Goal: Communication & Community: Share content

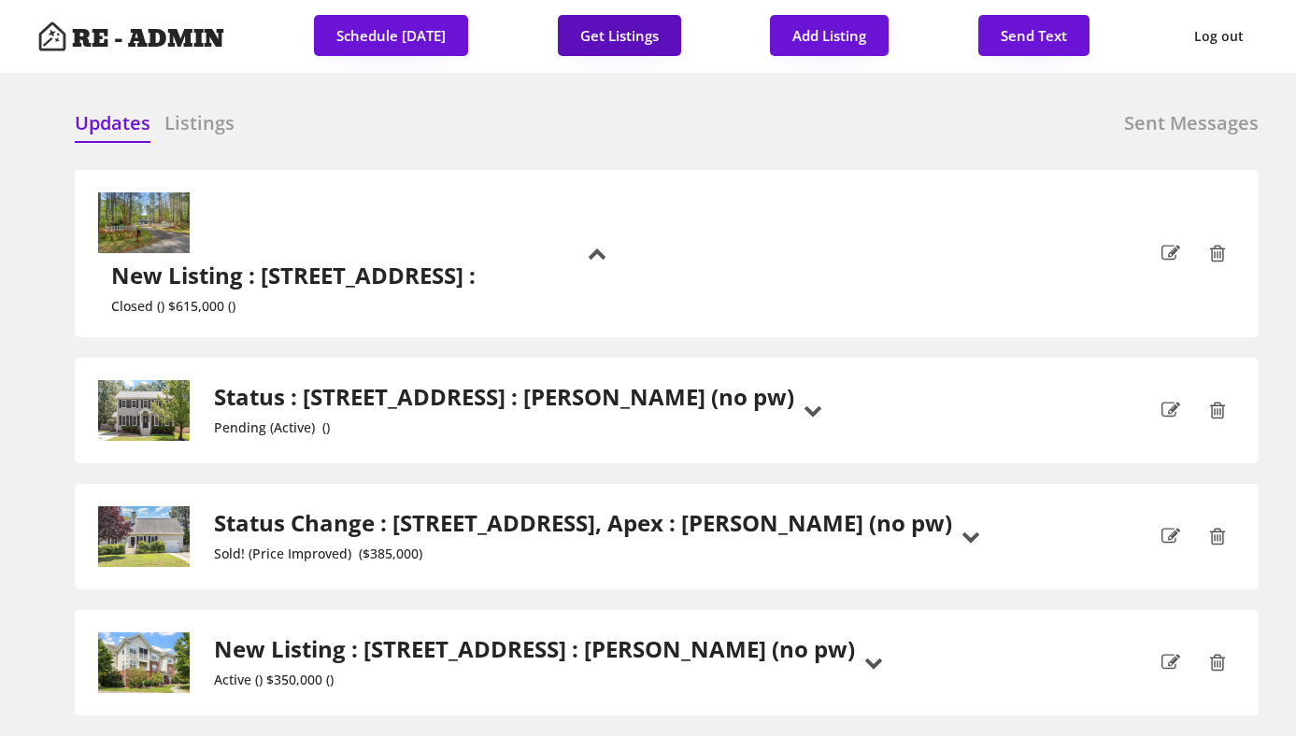
click at [644, 38] on button "Get Listings" at bounding box center [619, 35] width 123 height 41
click at [192, 121] on h6 "Listings" at bounding box center [199, 123] width 70 height 26
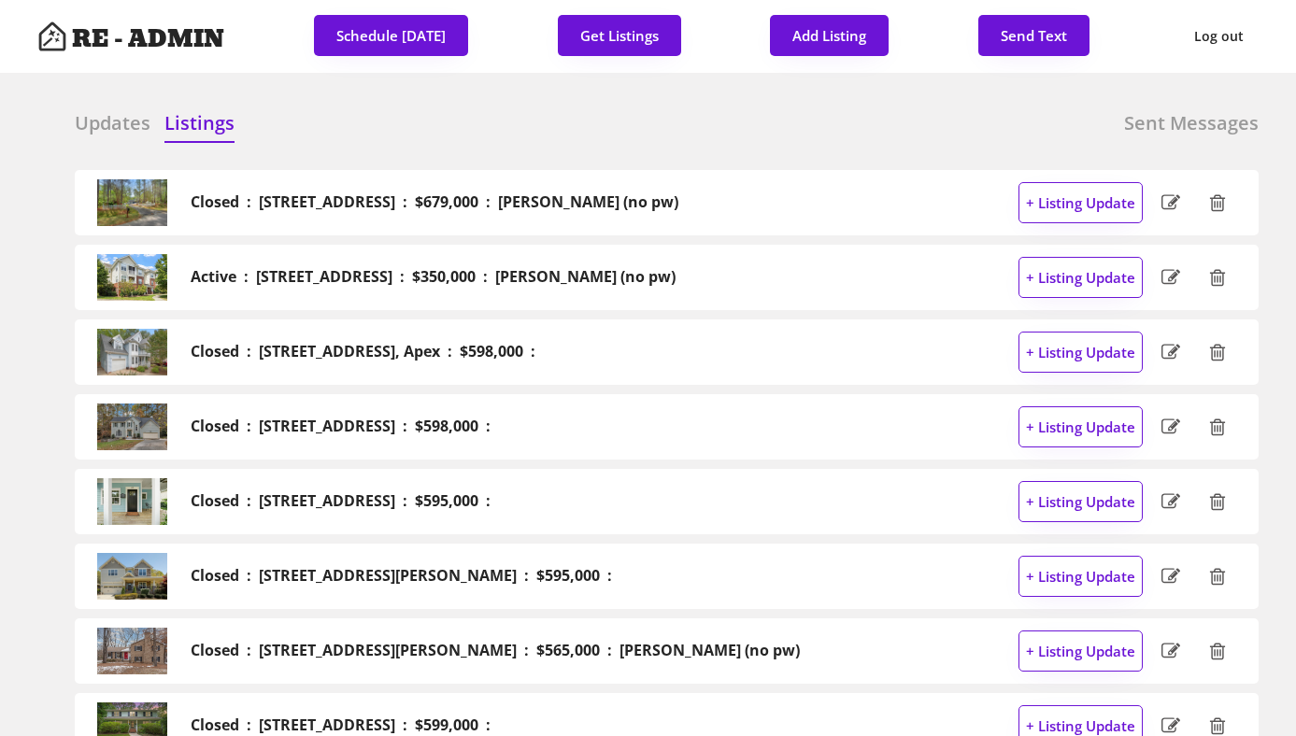
click at [96, 136] on div "Updates" at bounding box center [113, 125] width 76 height 31
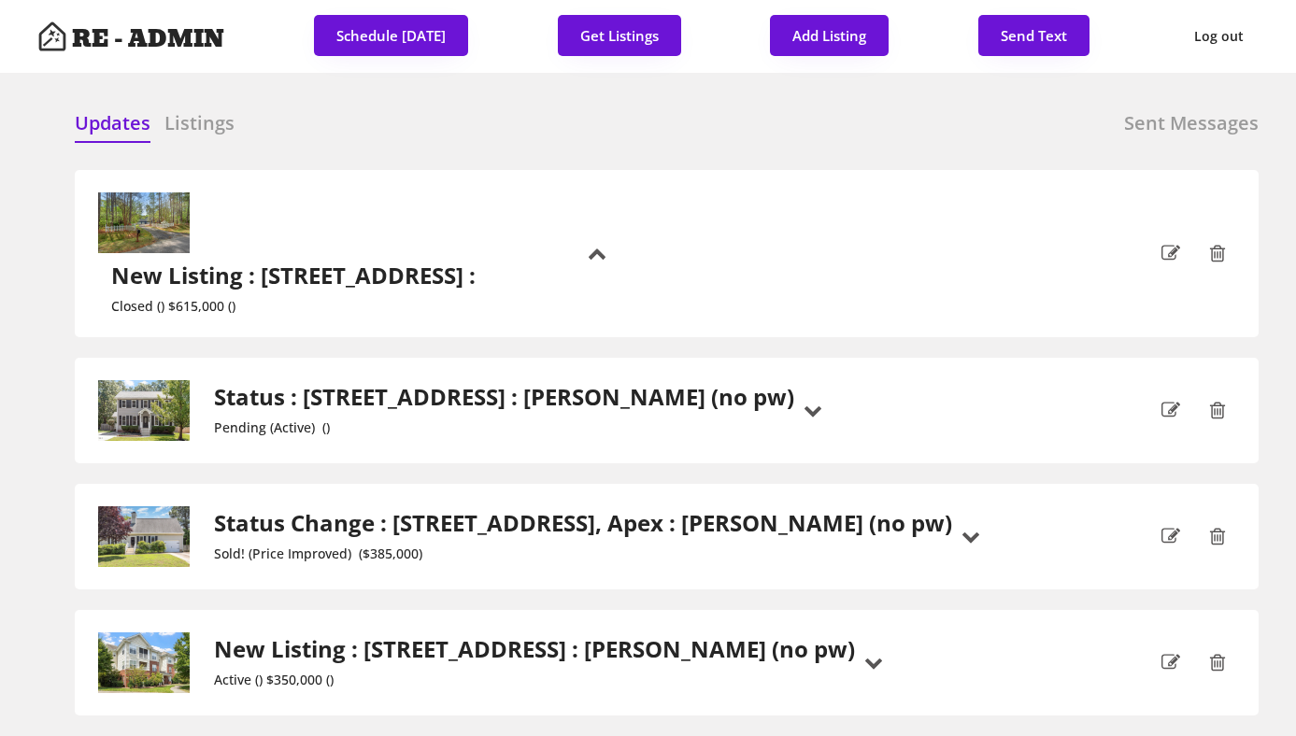
click at [550, 123] on div at bounding box center [515, 124] width 93 height 28
click at [401, 126] on div "Updates Listings Sent Messages" at bounding box center [667, 128] width 1184 height 37
click at [412, 384] on h2 "Status : [STREET_ADDRESS] : [PERSON_NAME] (no pw)" at bounding box center [504, 397] width 580 height 27
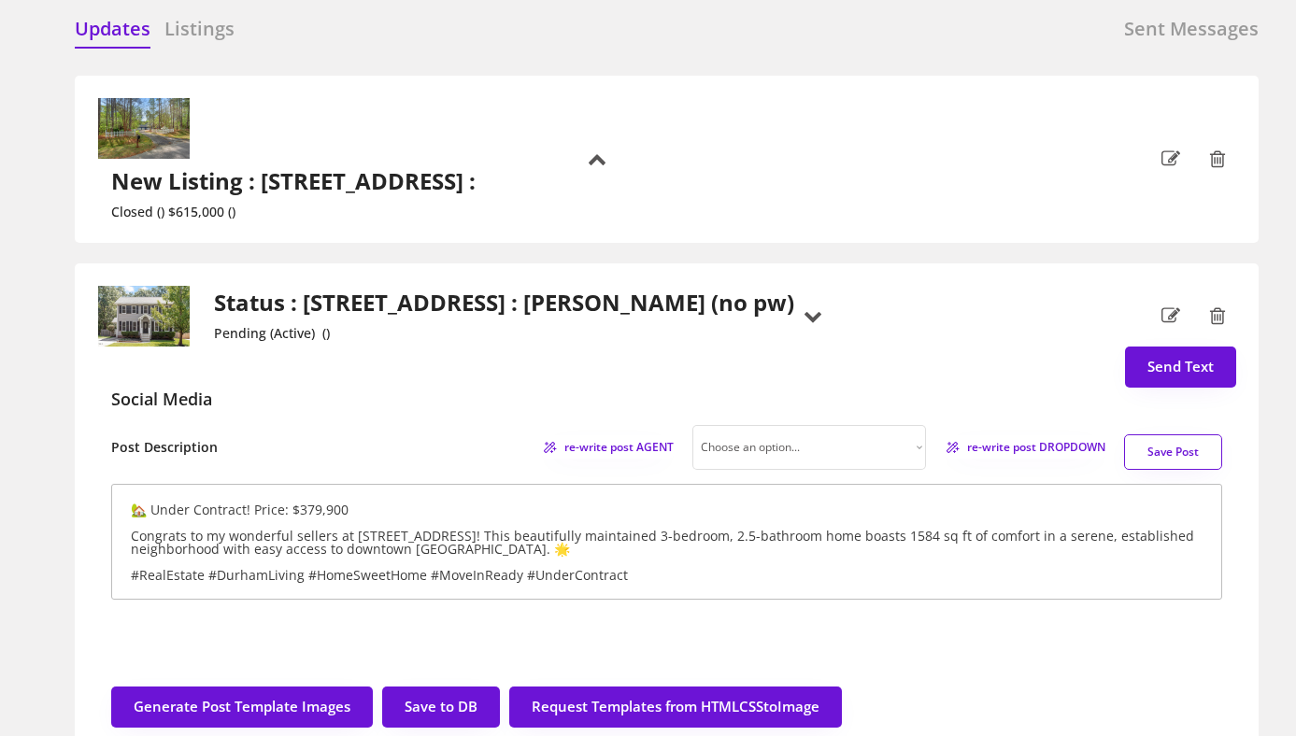
scroll to position [86, 0]
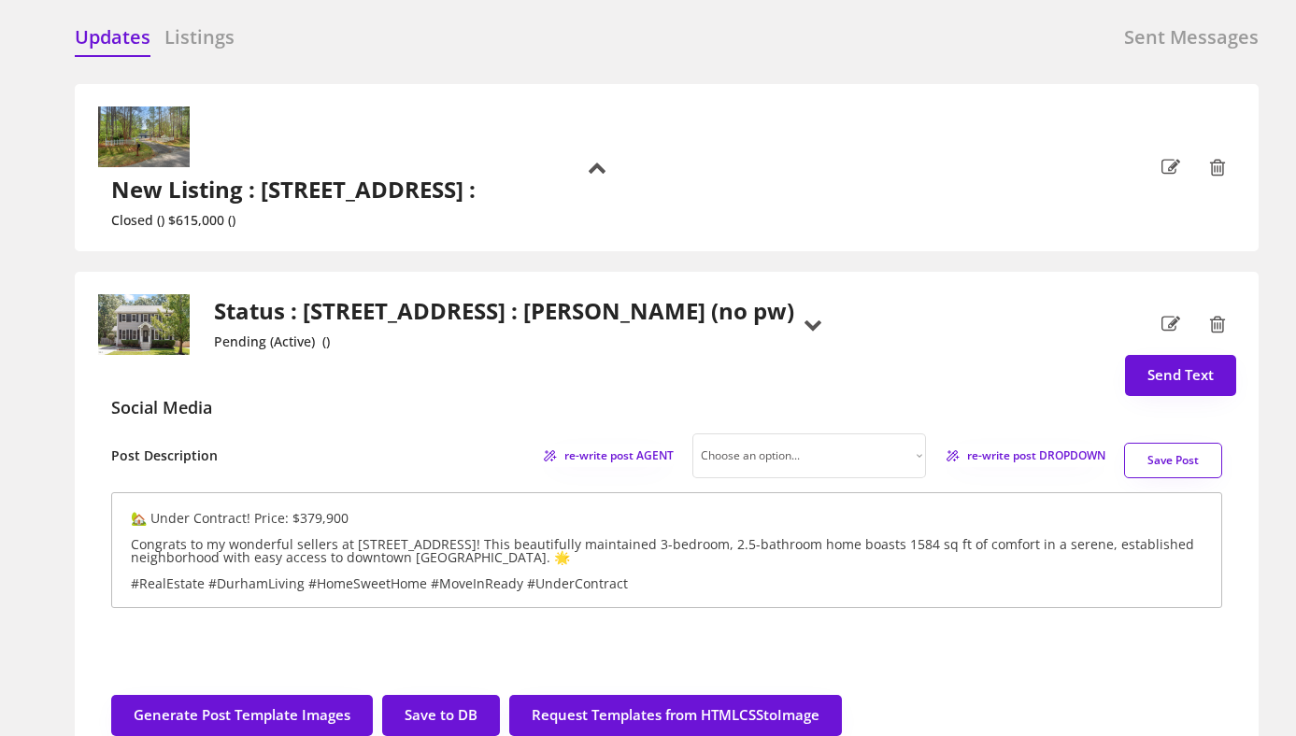
click at [319, 298] on h2 "Status : [STREET_ADDRESS] : [PERSON_NAME] (no pw)" at bounding box center [504, 311] width 580 height 27
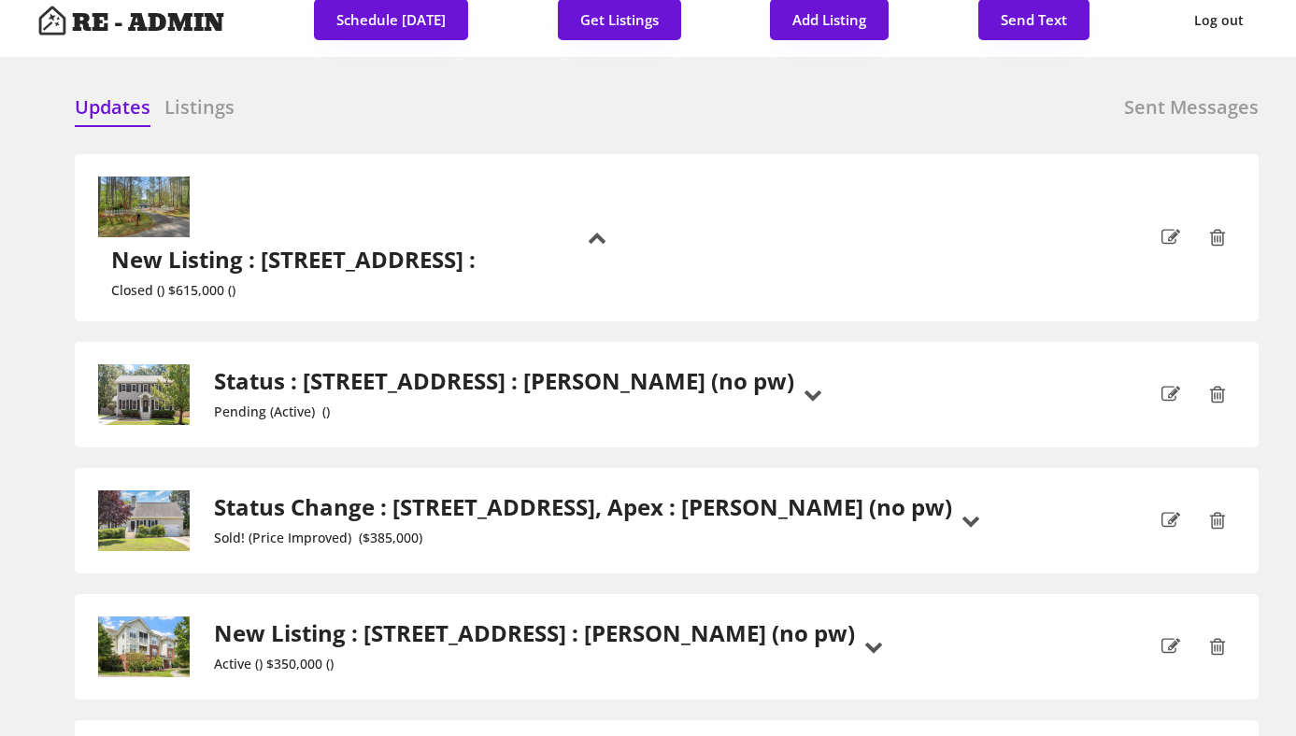
scroll to position [0, 0]
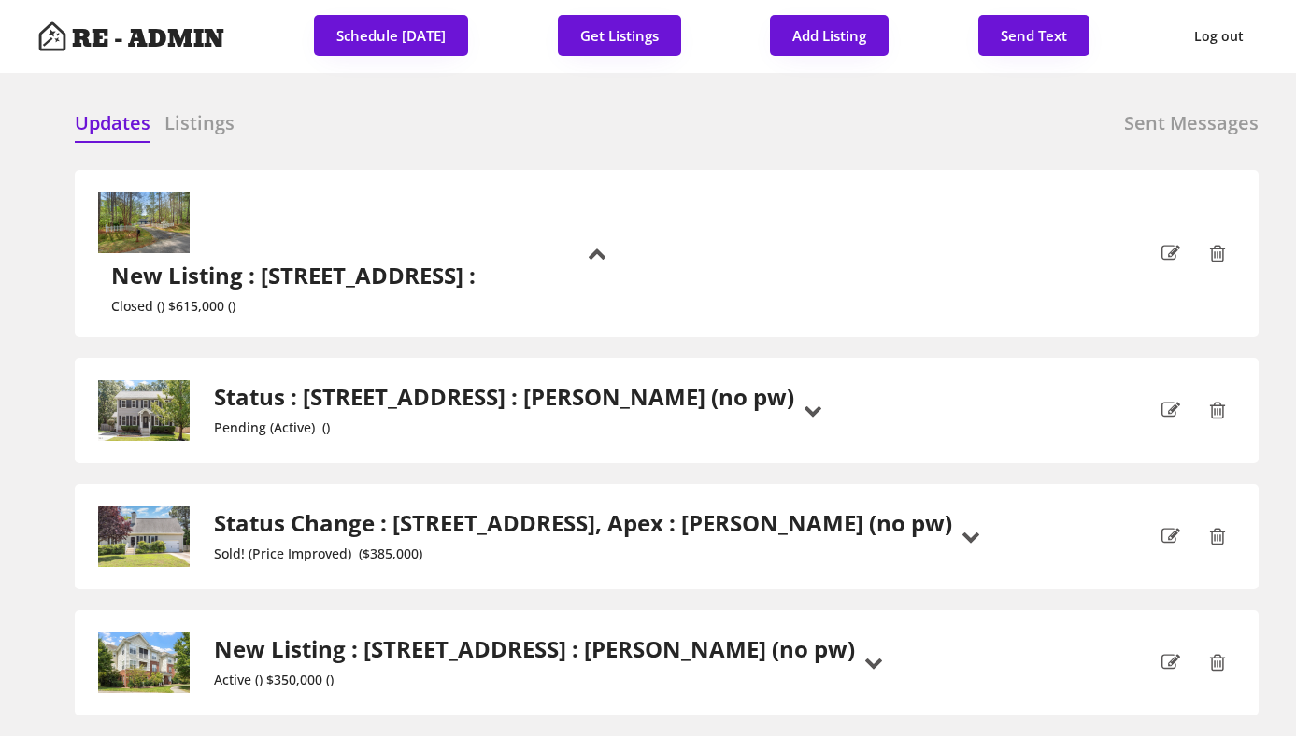
click at [201, 126] on h6 "Listings" at bounding box center [199, 123] width 70 height 26
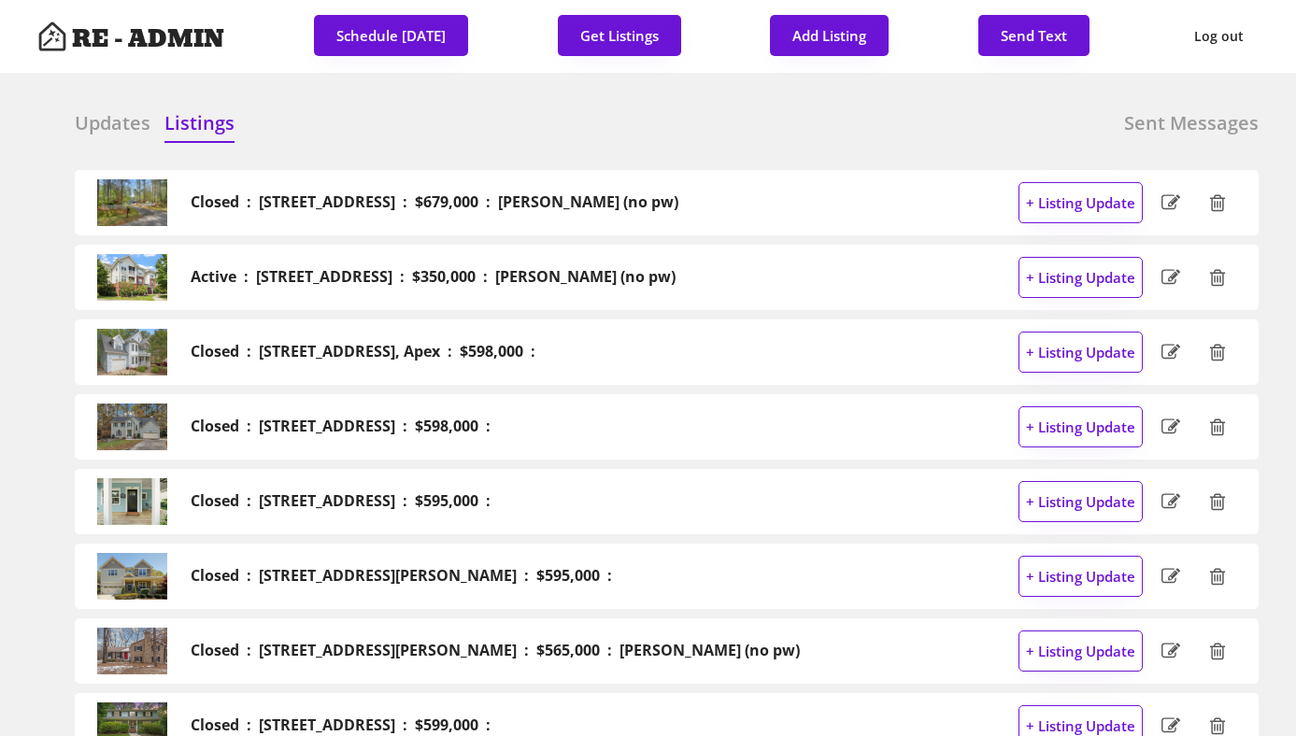
click at [84, 120] on h6 "Updates" at bounding box center [113, 123] width 76 height 26
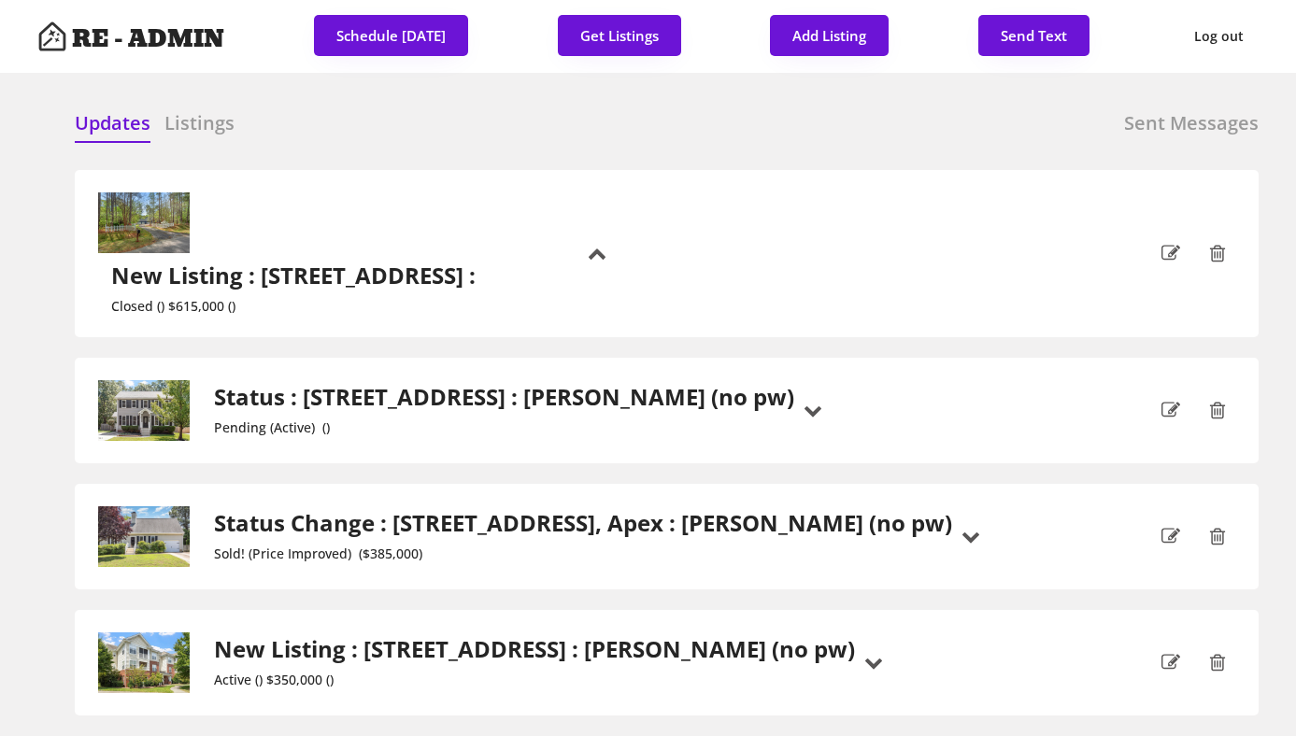
click at [347, 111] on div "Updates Listings Sent Messages" at bounding box center [667, 128] width 1184 height 37
click at [1164, 121] on h6 "Sent Messages" at bounding box center [1191, 123] width 135 height 26
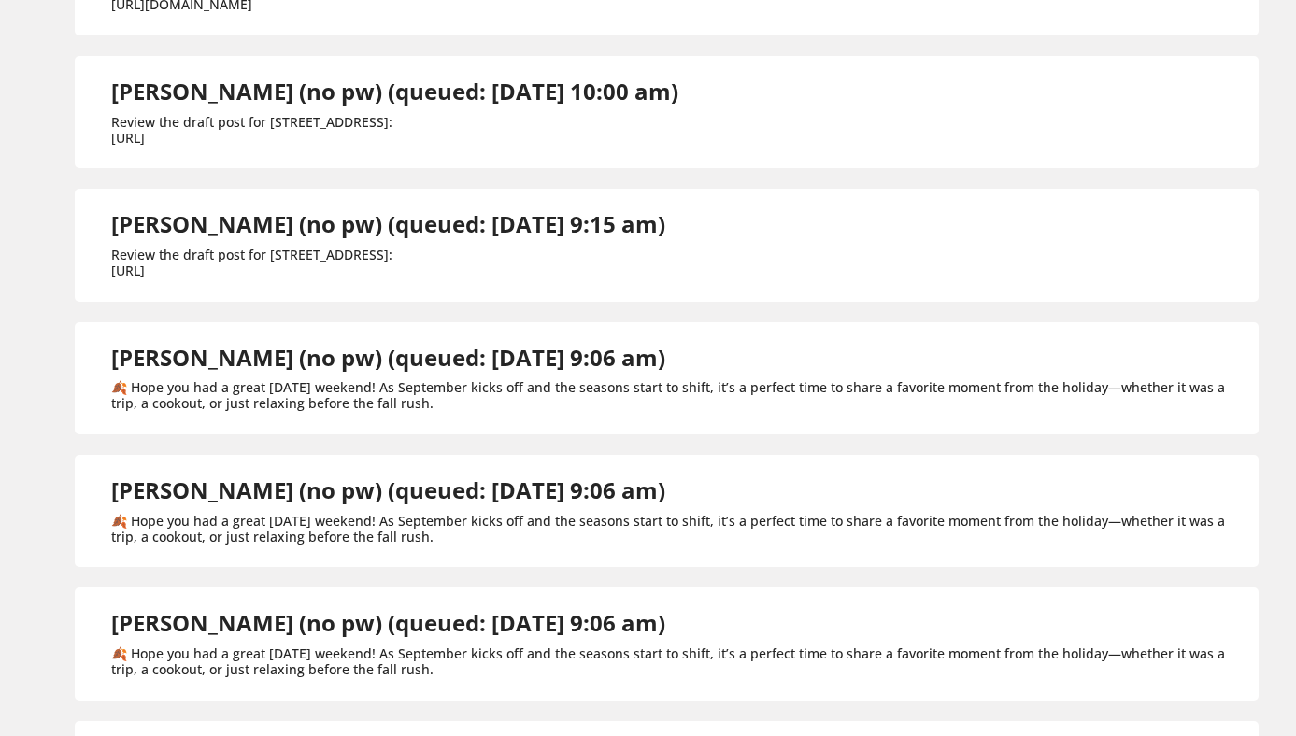
scroll to position [1490, 0]
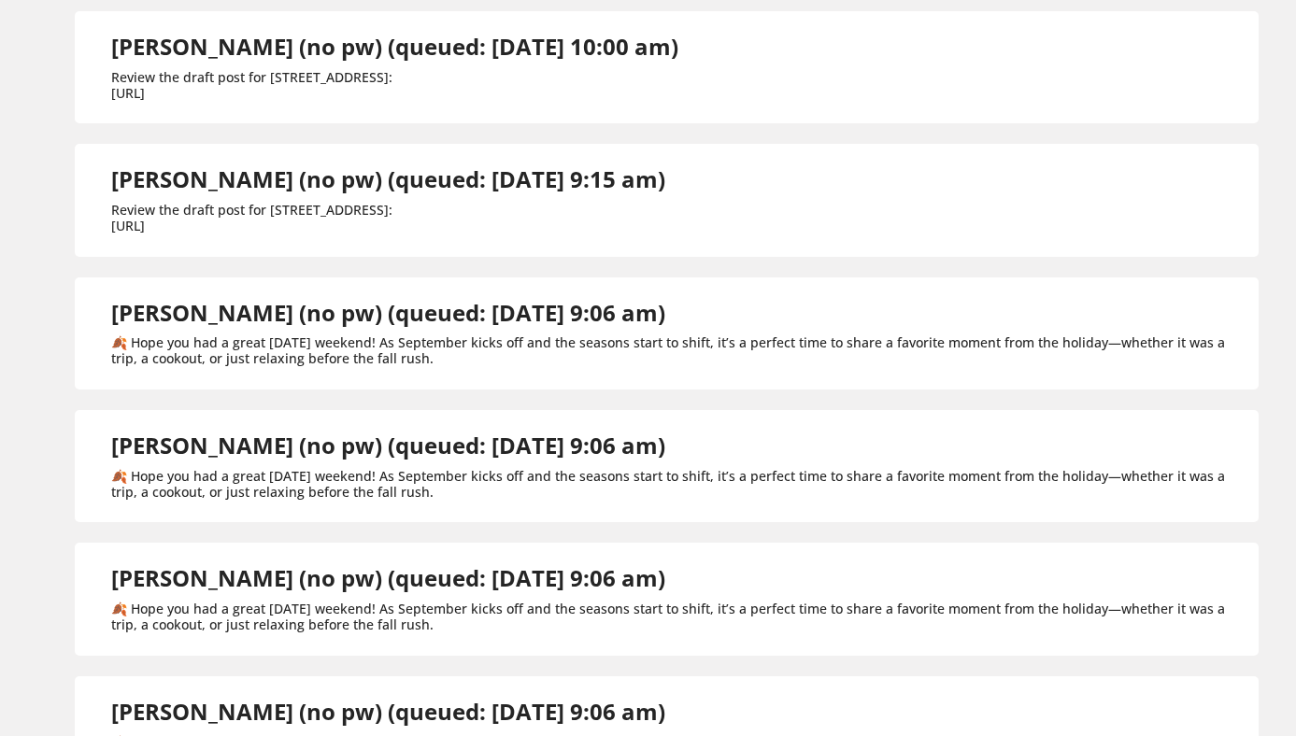
click at [469, 193] on h2 "[PERSON_NAME] (no pw) (queued: [DATE] 9:15 am)" at bounding box center [388, 179] width 554 height 27
click at [374, 235] on div "Review the draft post for [STREET_ADDRESS]: [URL]" at bounding box center [388, 219] width 554 height 32
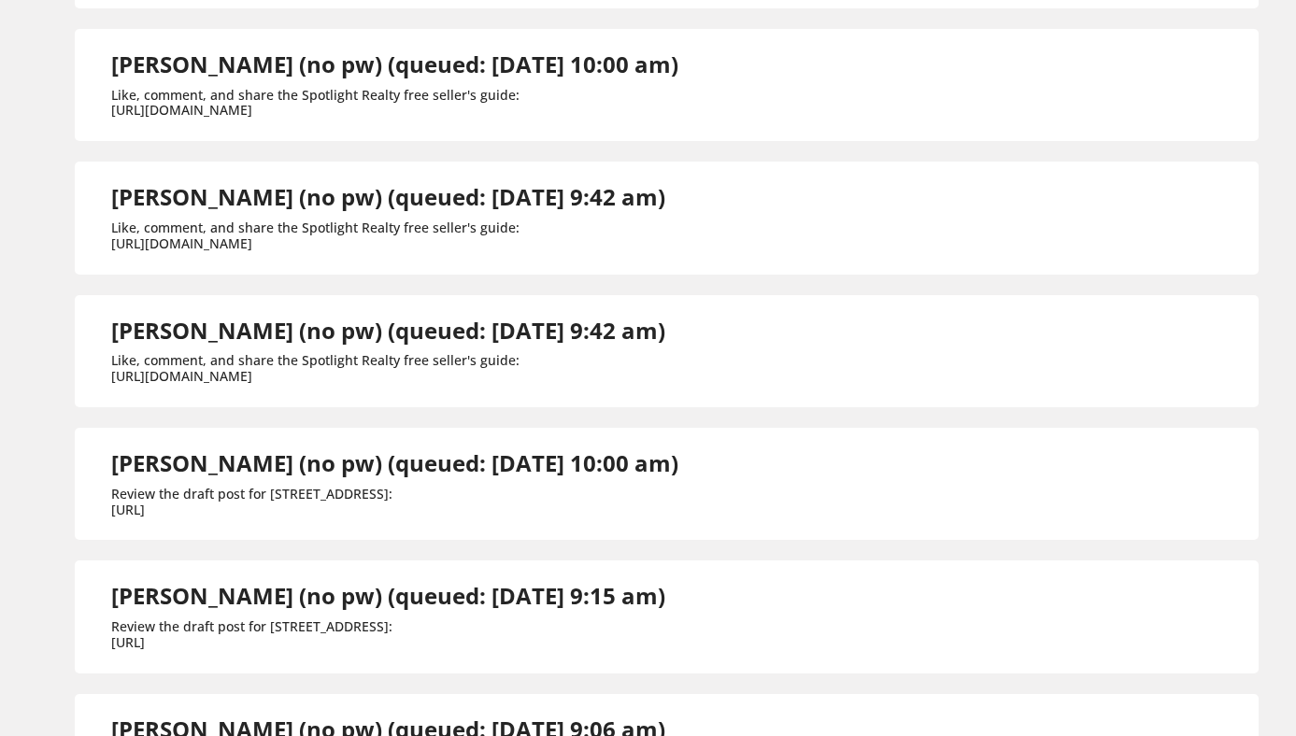
scroll to position [0, 0]
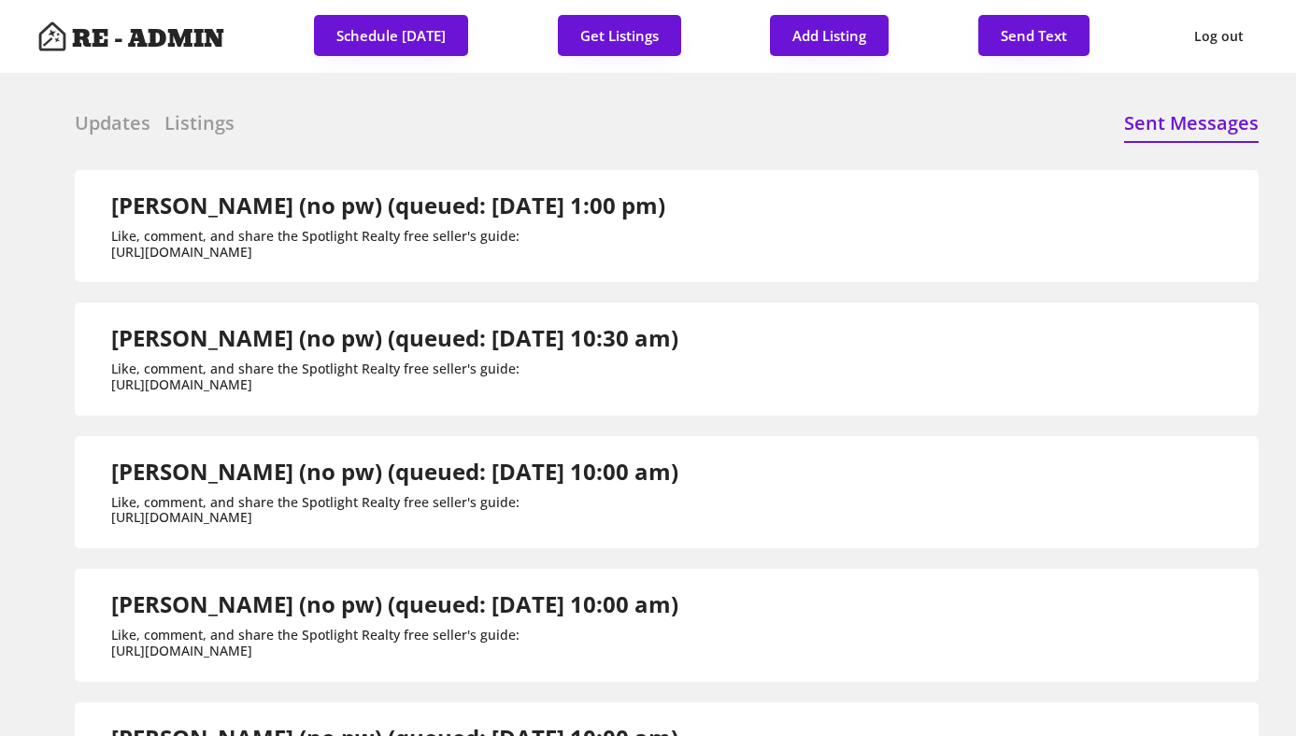
click at [106, 129] on h6 "Updates" at bounding box center [113, 123] width 76 height 26
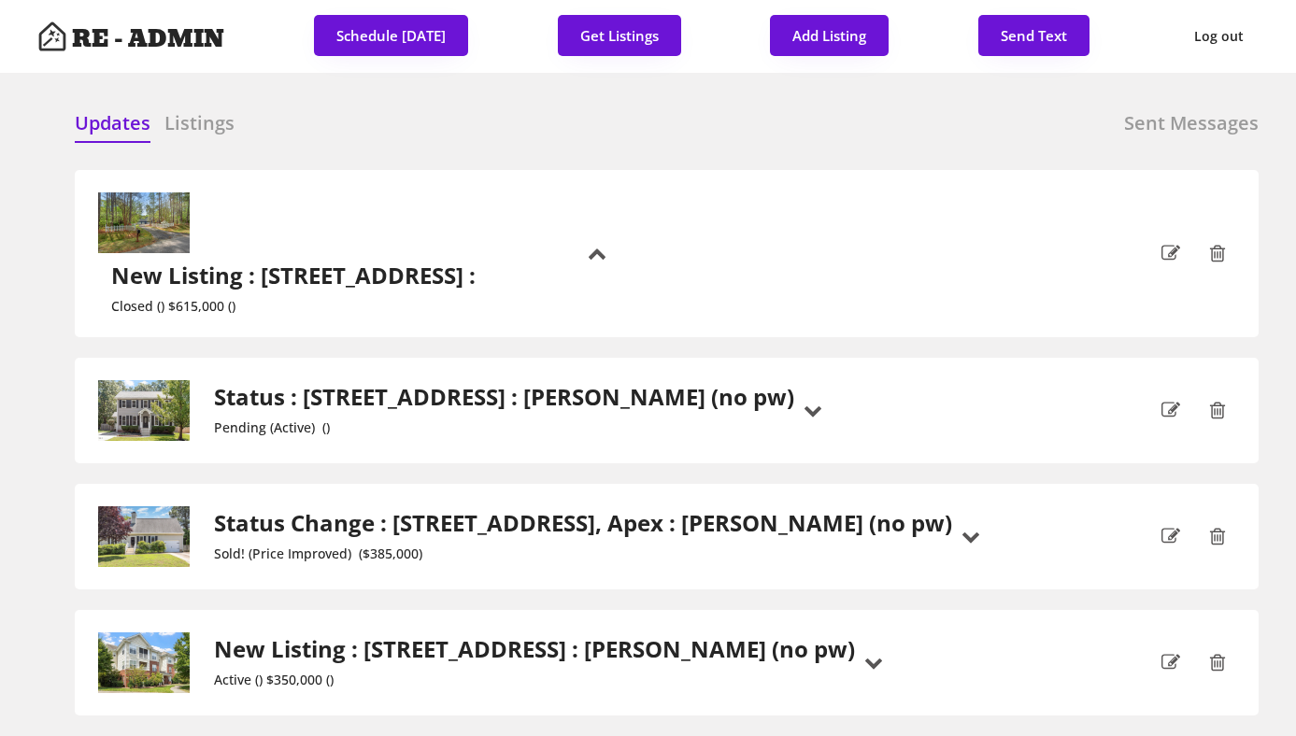
click at [579, 125] on div "Updates Listings Sent Messages" at bounding box center [667, 128] width 1184 height 37
click at [1048, 29] on button "Send Text" at bounding box center [1033, 35] width 111 height 41
select select "raleigh"
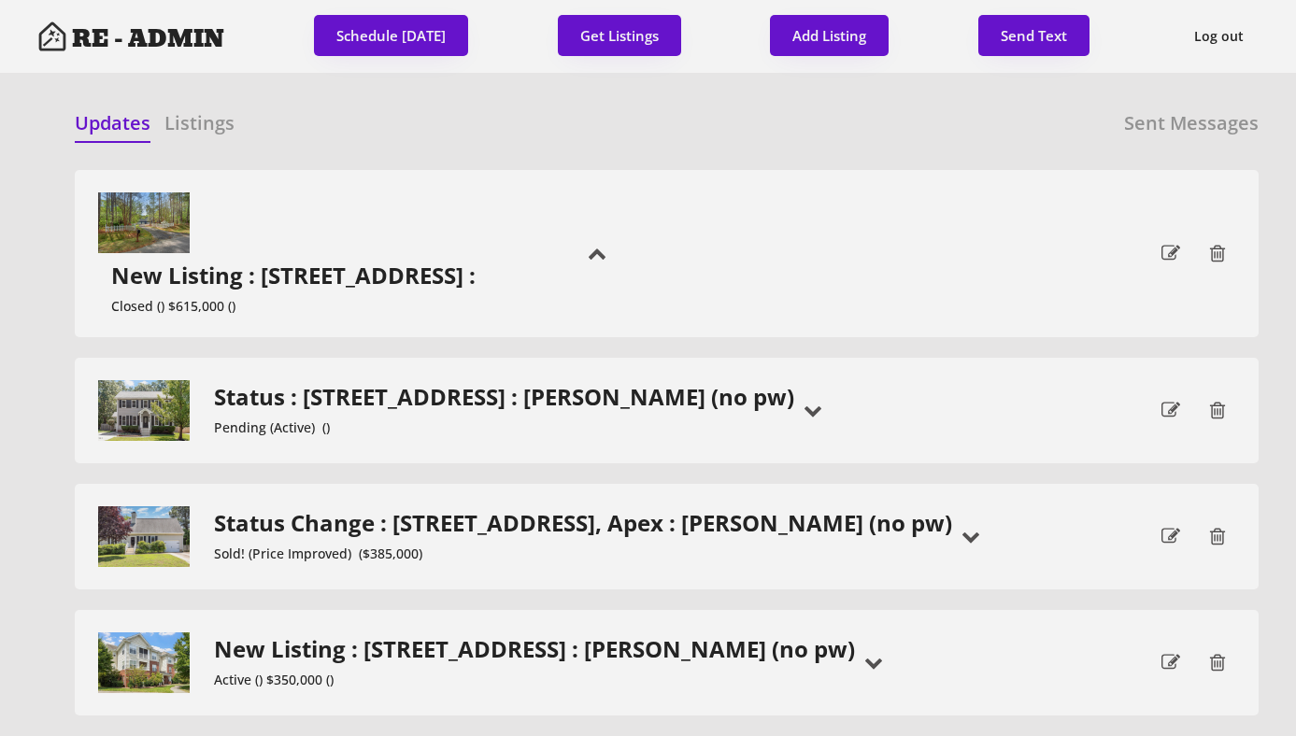
scroll to position [48, 0]
select select ""1348695171700984260__LOOKUP__1743599703321x142788062077753970""
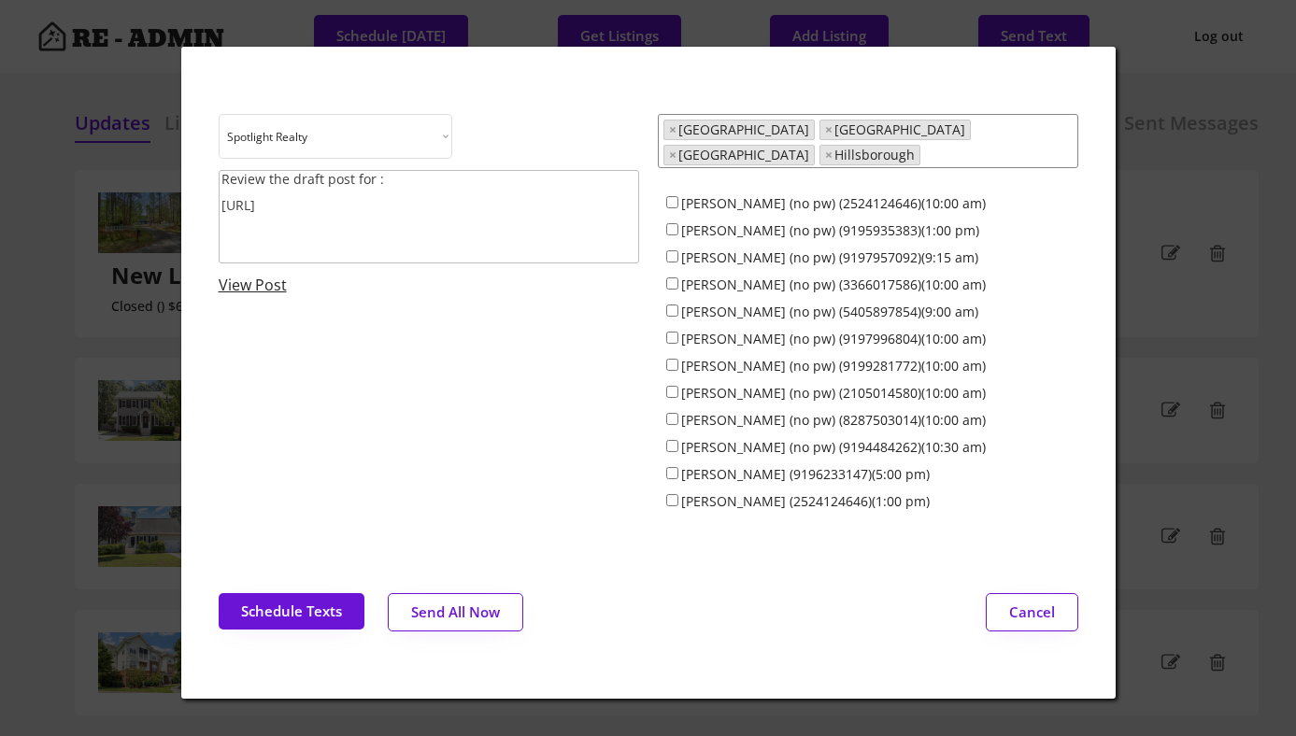
click at [426, 200] on textarea "Review the draft post for : [URL]" at bounding box center [429, 216] width 421 height 93
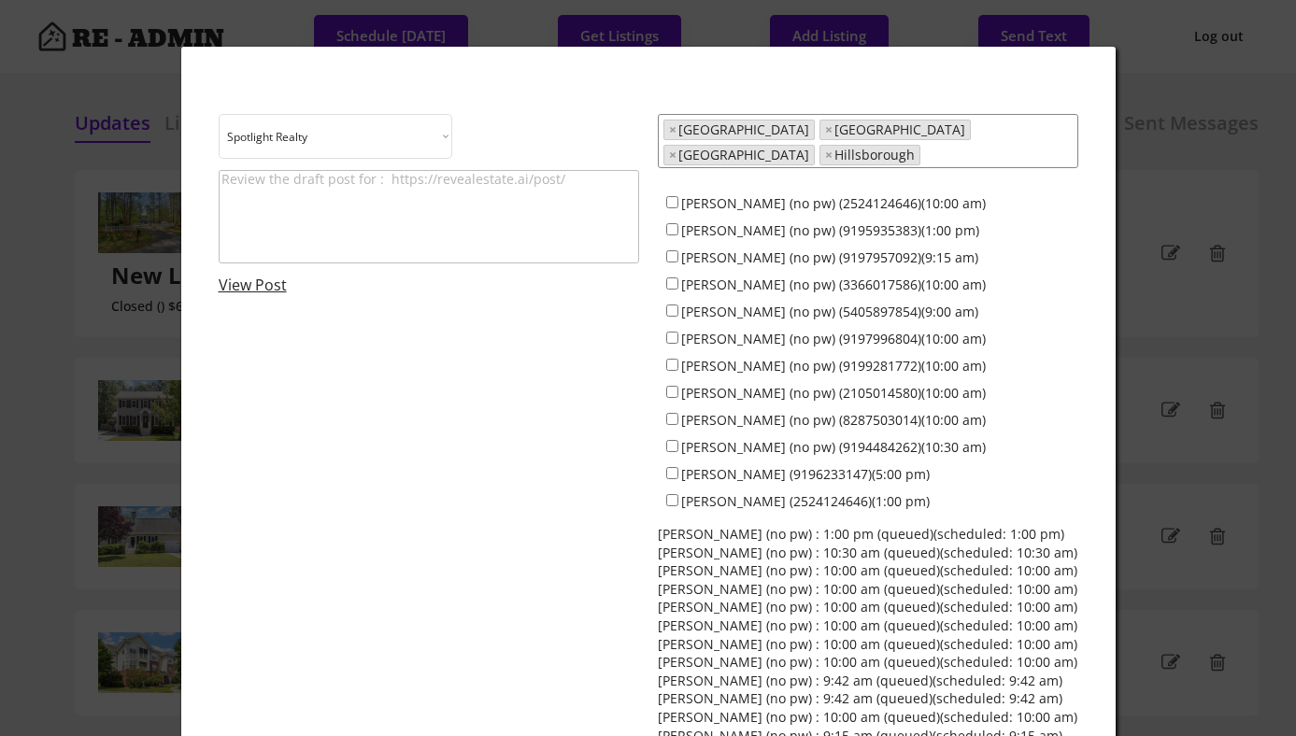
click at [332, 187] on textarea at bounding box center [429, 216] width 421 height 93
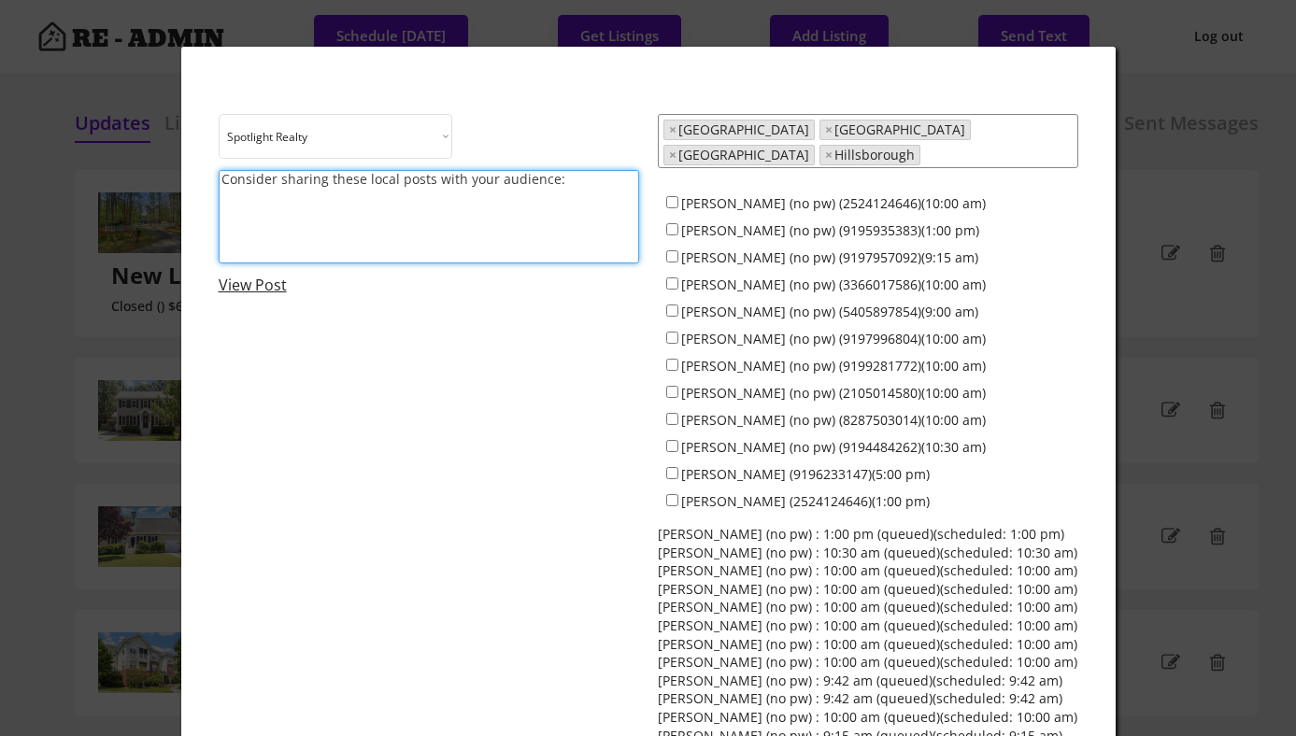
paste textarea "P’s Pastry — [US_STATE]’s first Certified Gluten-Free Pastry Company — is now o…"
click at [221, 204] on textarea "Consider sharing these local posts with your audience: P’s Pastry — [US_STATE]’…" at bounding box center [429, 216] width 421 height 93
click at [349, 238] on textarea "Consider sharing these local posts with your audience: JP’s Pastry — [US_STATE]…" at bounding box center [429, 216] width 421 height 93
paste textarea "[URL][DOMAIN_NAME]"
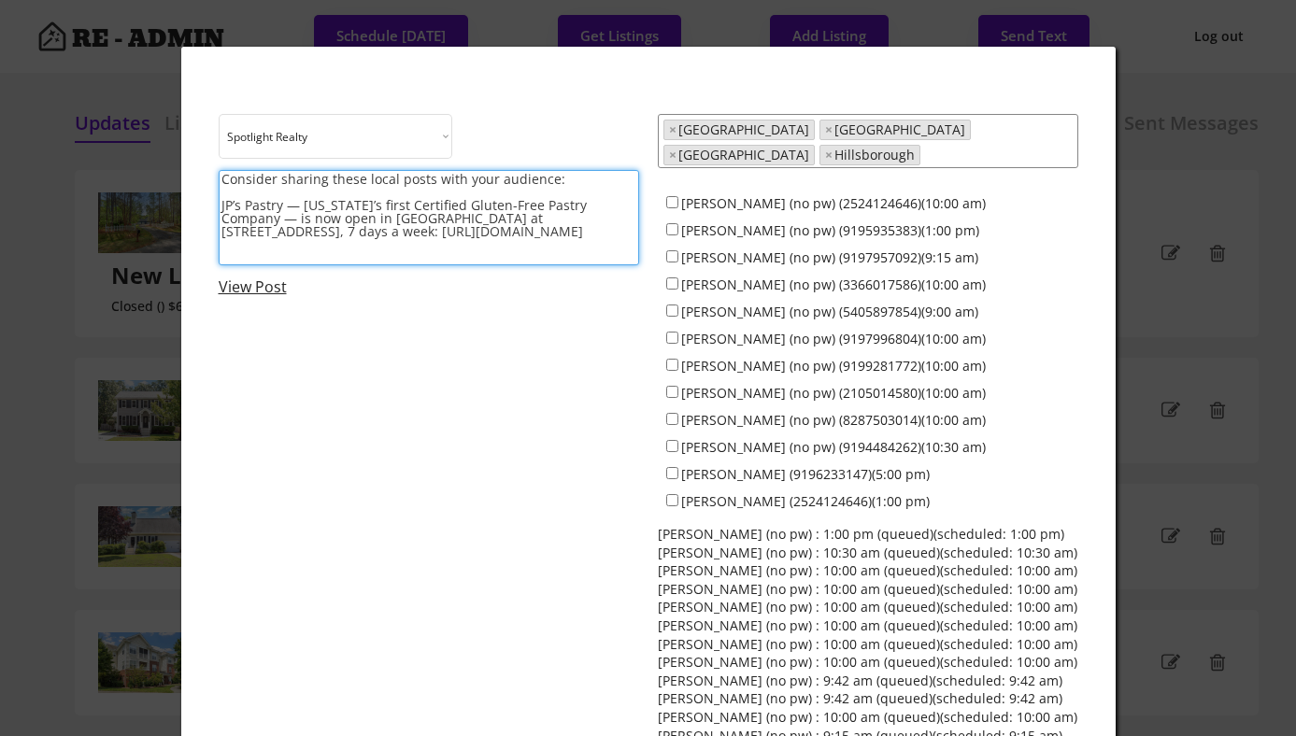
scroll to position [2, 0]
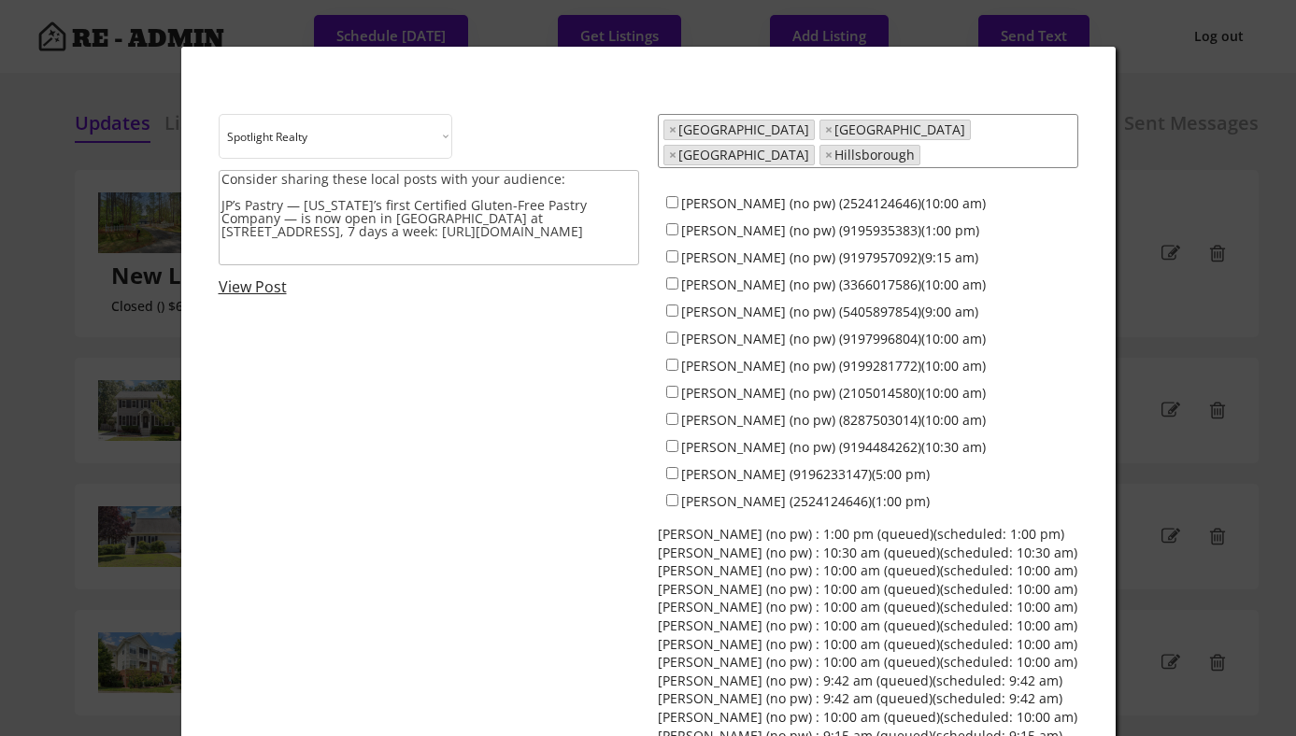
click at [440, 255] on textarea "Consider sharing these local posts with your audience: JP’s Pastry — [US_STATE]…" at bounding box center [429, 217] width 421 height 95
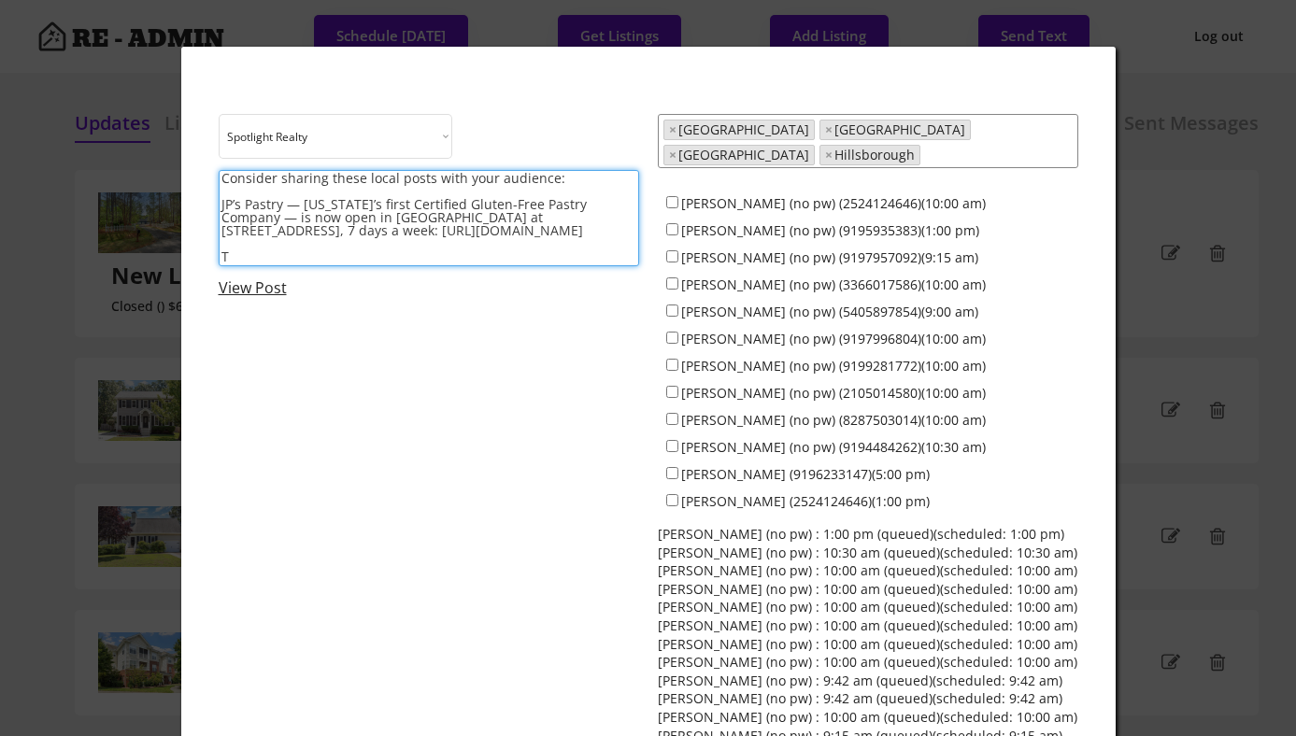
scroll to position [1, 0]
paste textarea "[URL][DOMAIN_NAME][PERSON_NAME]"
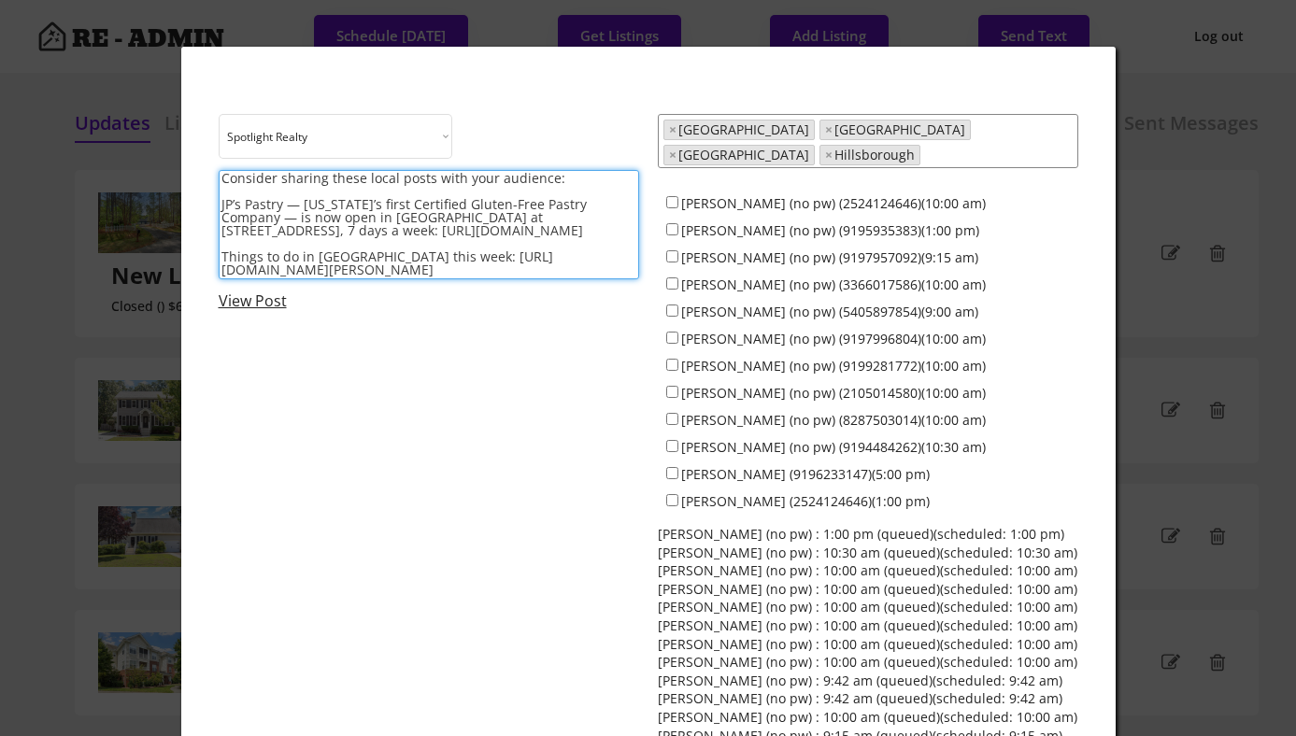
click at [567, 268] on textarea "Consider sharing these local posts with your audience: JP’s Pastry — [US_STATE]…" at bounding box center [429, 224] width 421 height 109
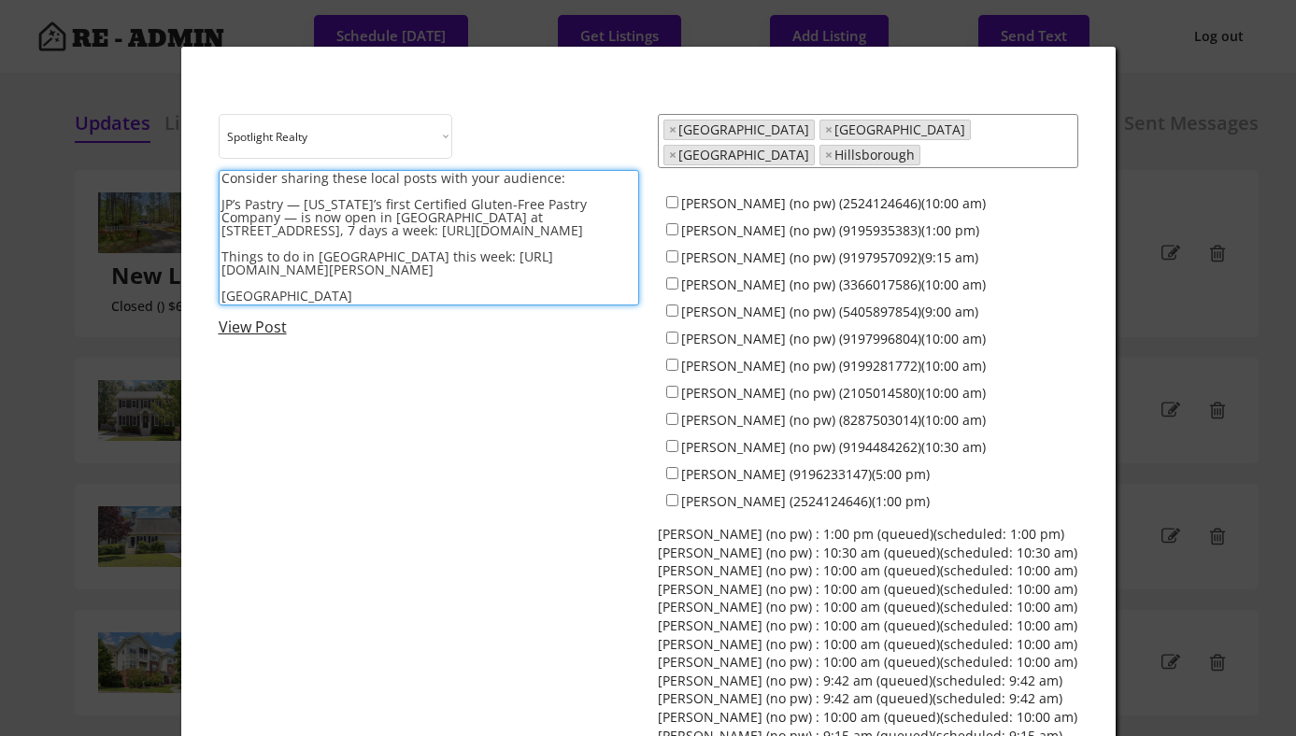
paste textarea "𝙁𝙤𝙤𝙙 & 𝘿𝙧𝙞𝙣𝙠 𝙄𝙨𝙨𝙪𝙚 is here and packed with local flavor and creativity!"
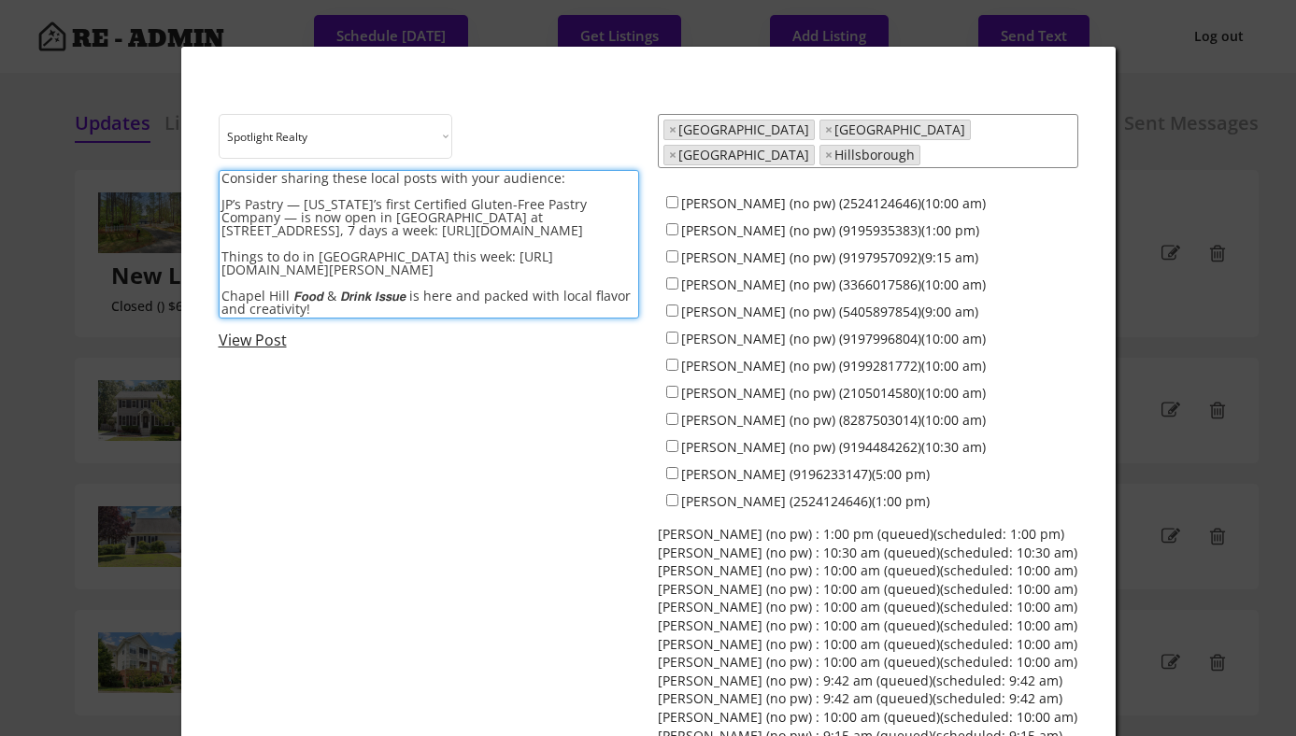
drag, startPoint x: 396, startPoint y: 298, endPoint x: 291, endPoint y: 295, distance: 105.6
click at [291, 295] on textarea "Consider sharing these local posts with your audience: JP’s Pastry — [US_STATE]…" at bounding box center [429, 244] width 421 height 149
click at [365, 312] on textarea "Consider sharing these local posts with your audience: JP’s Pastry — [US_STATE]…" at bounding box center [429, 244] width 421 height 149
click at [436, 313] on textarea "Consider sharing these local posts with your audience: JP’s Pastry — [US_STATE]…" at bounding box center [429, 244] width 421 height 149
paste textarea "[URL][DOMAIN_NAME]"
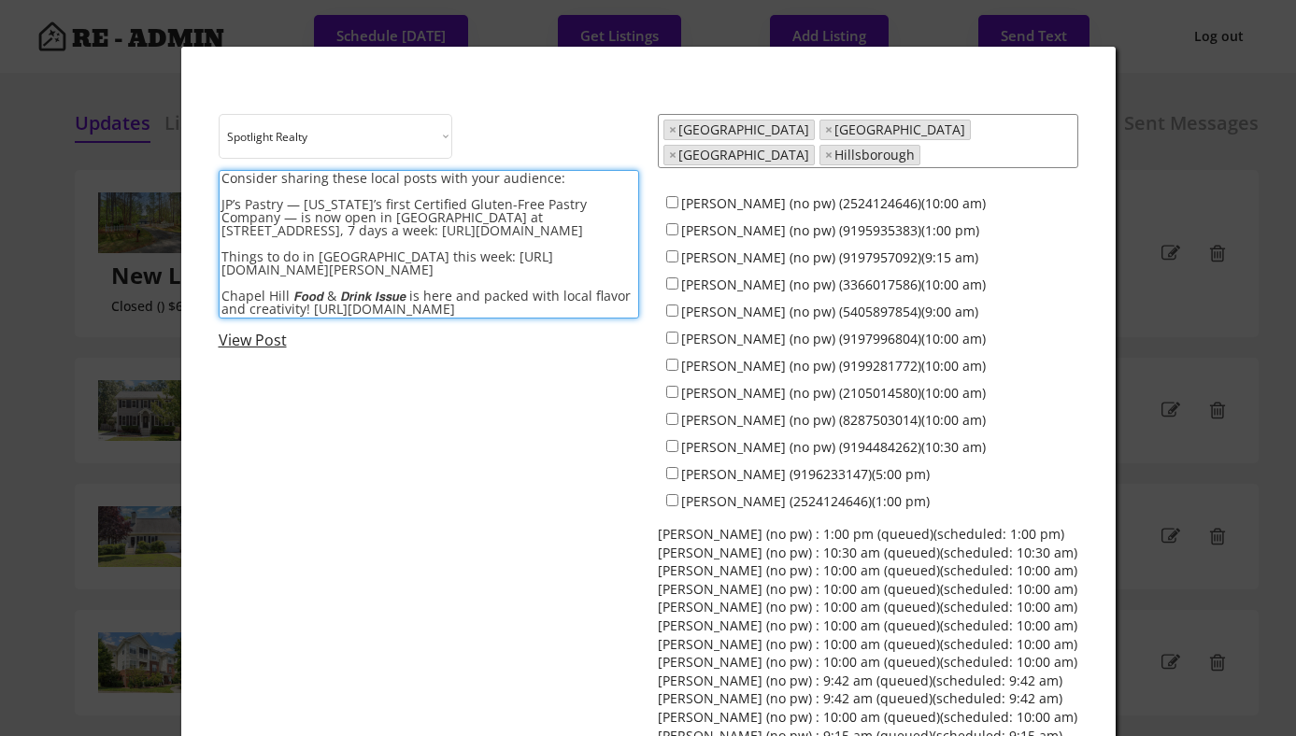
click at [313, 307] on textarea "Consider sharing these local posts with your audience: JP’s Pastry — [US_STATE]…" at bounding box center [429, 244] width 421 height 149
click at [305, 311] on textarea "Consider sharing these local posts with your audience: JP’s Pastry — [US_STATE]…" at bounding box center [429, 244] width 421 height 149
click at [400, 298] on textarea "Consider sharing these local posts with your audience: JP’s Pastry — [US_STATE]…" at bounding box center [429, 244] width 421 height 149
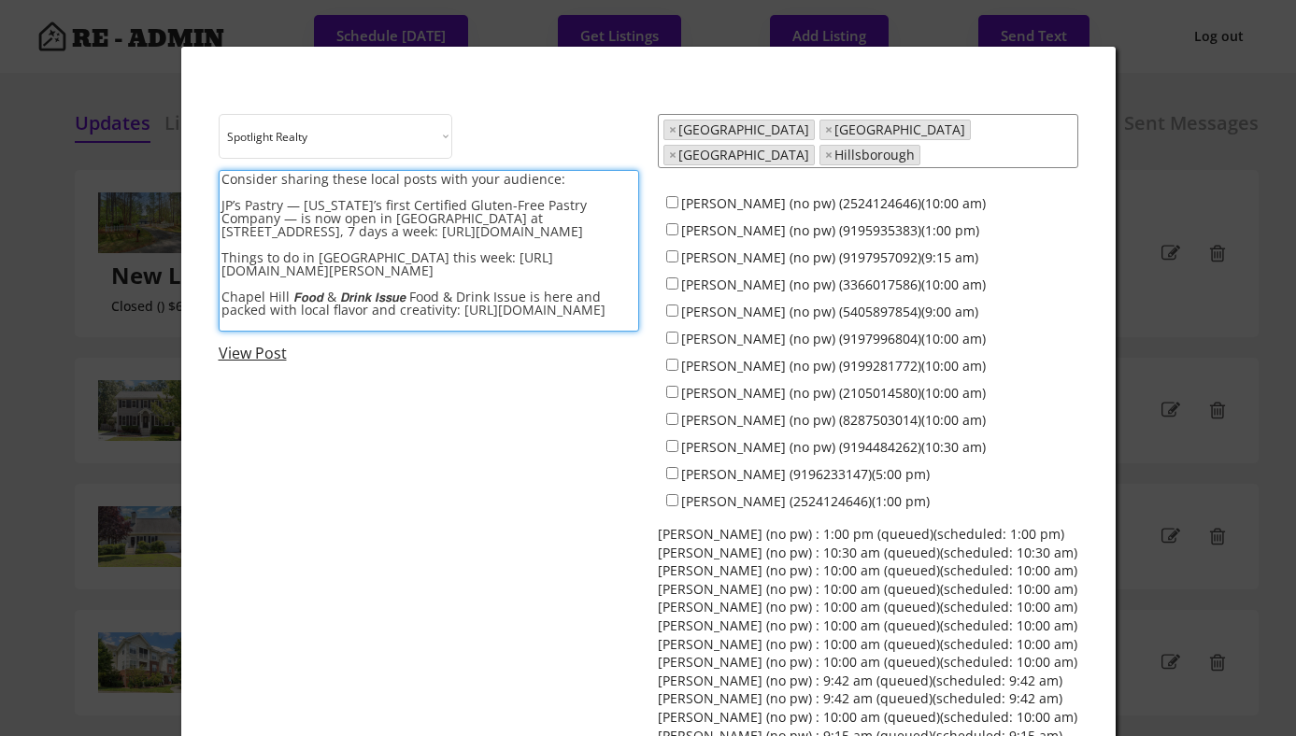
drag, startPoint x: 398, startPoint y: 294, endPoint x: 291, endPoint y: 294, distance: 107.5
click at [291, 294] on textarea "Consider sharing these local posts with your audience: JP’s Pastry — [US_STATE]…" at bounding box center [429, 251] width 421 height 162
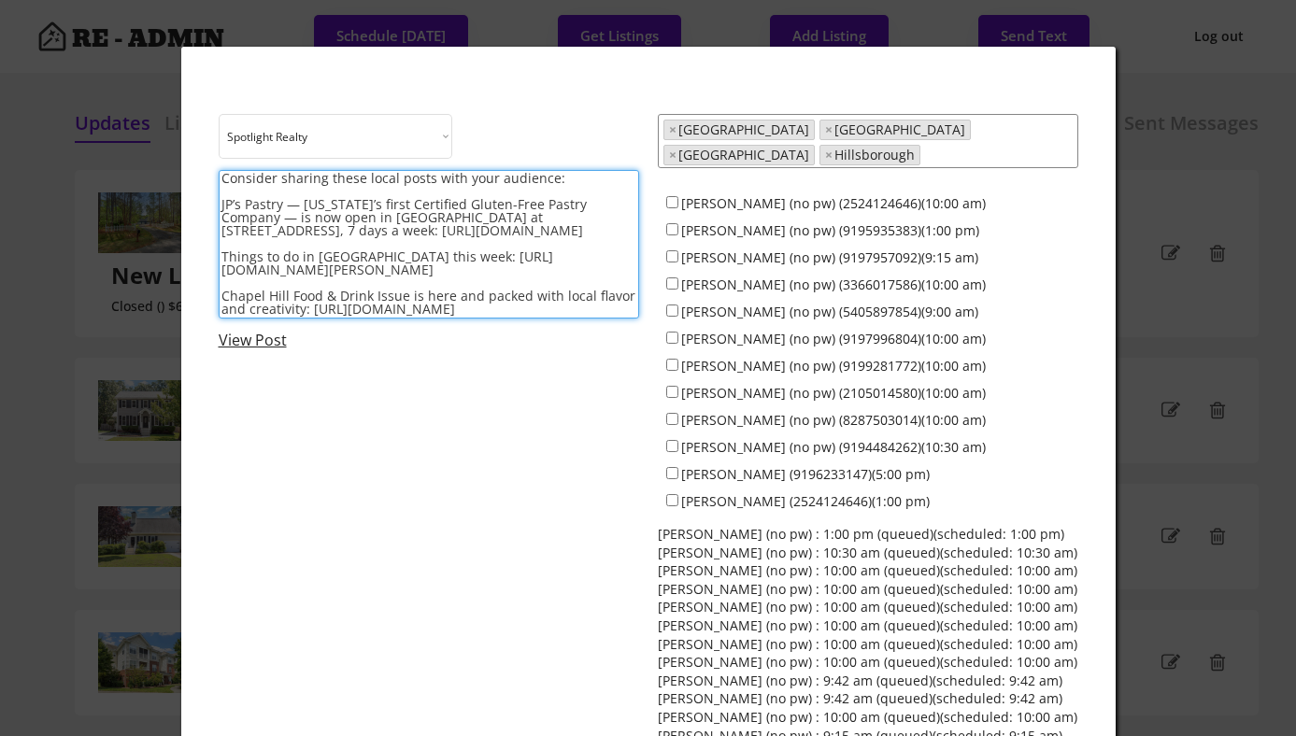
scroll to position [0, 0]
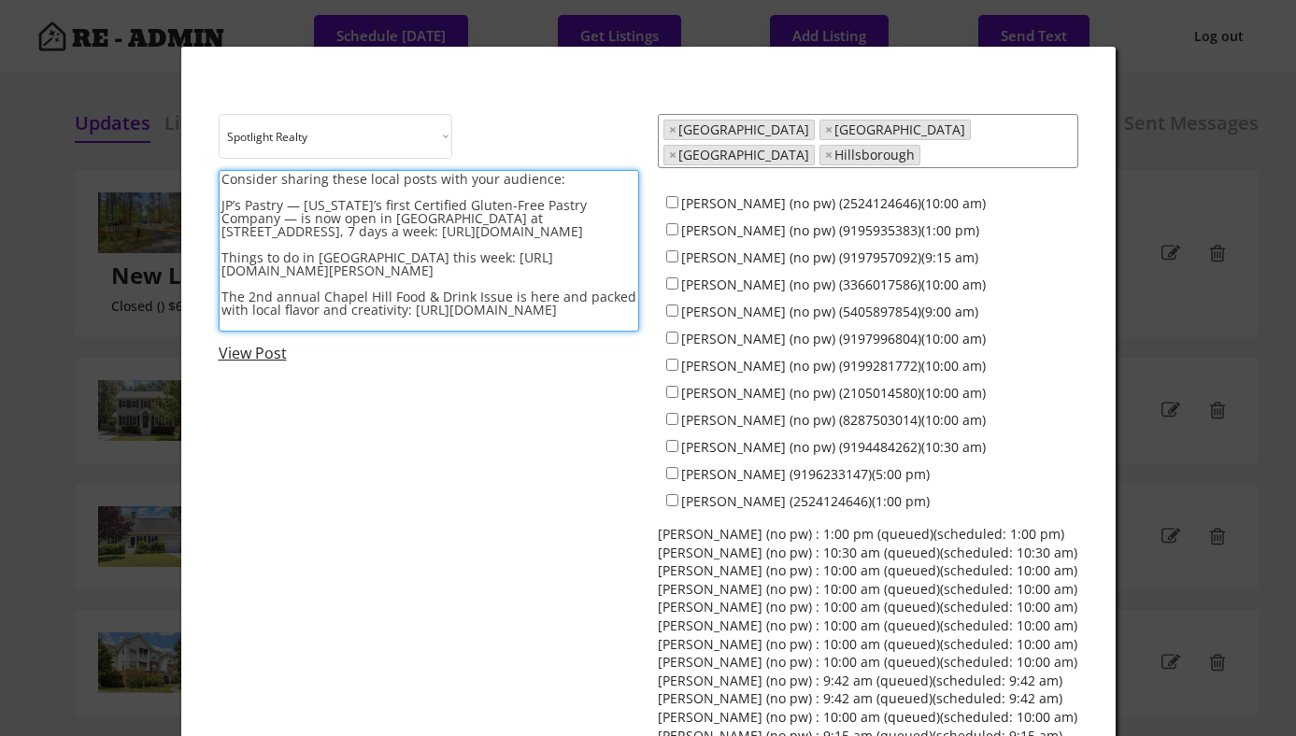
type textarea "Consider sharing these local posts with your audience: JP’s Pastry — [US_STATE]…"
click at [671, 196] on input "[PERSON_NAME] (no pw) (2524124646)(10:00 am)" at bounding box center [672, 202] width 12 height 12
checkbox input "true"
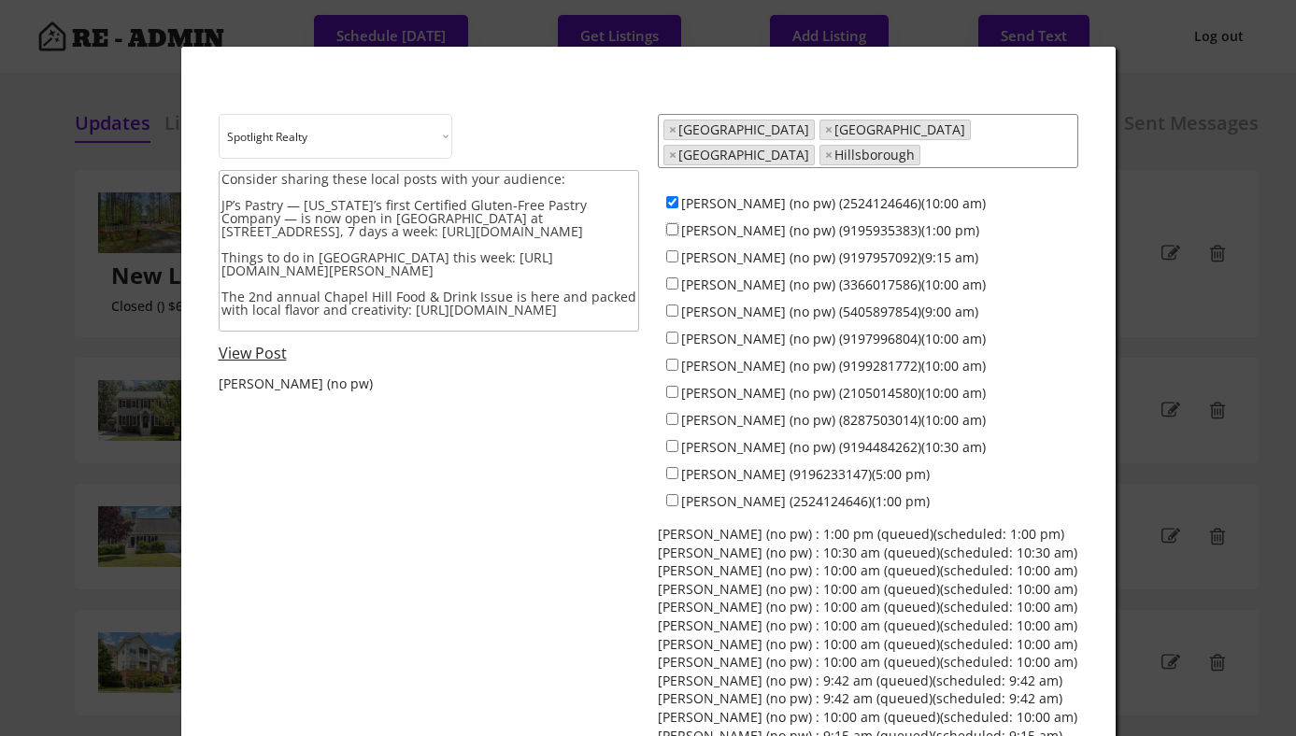
click at [670, 223] on input "[PERSON_NAME] (no pw) (9195935383)(1:00 pm)" at bounding box center [672, 229] width 12 height 12
checkbox input "true"
click at [672, 250] on input "[PERSON_NAME] (no pw) (9197957092)(9:15 am)" at bounding box center [672, 256] width 12 height 12
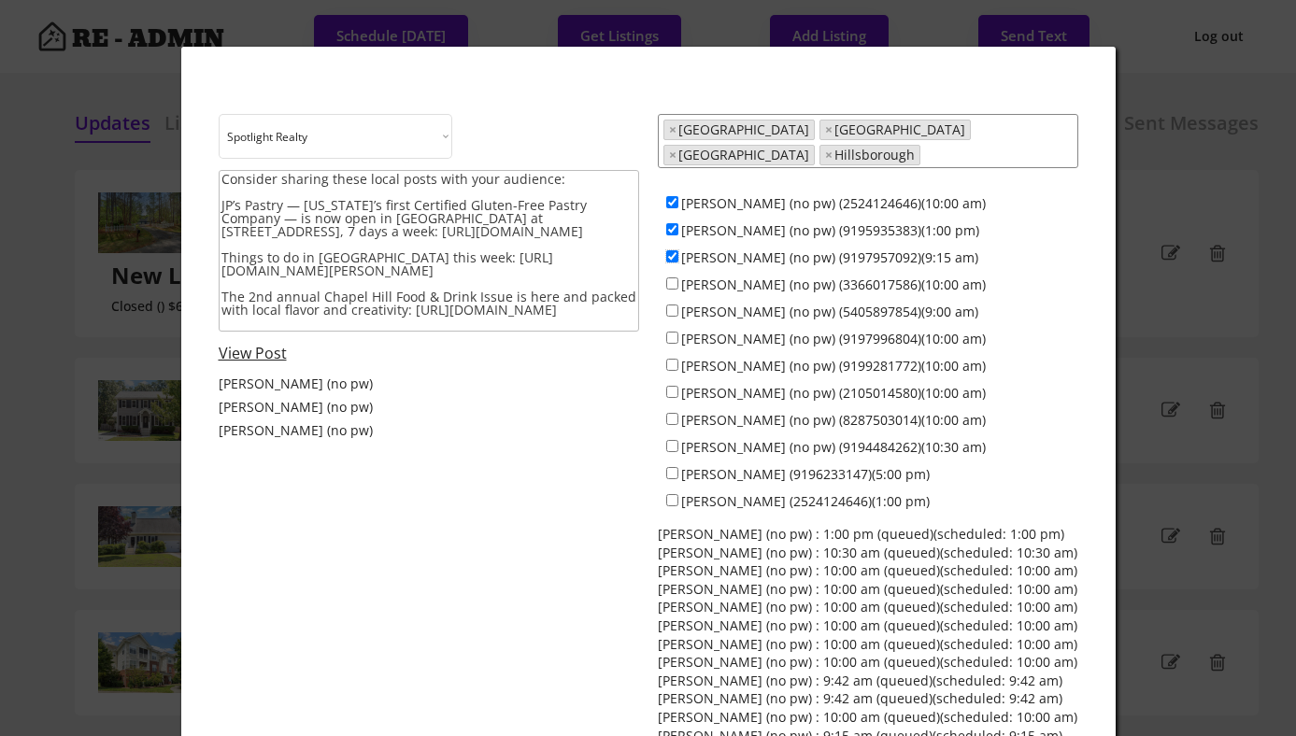
click at [672, 250] on input "[PERSON_NAME] (no pw) (9197957092)(9:15 am)" at bounding box center [672, 256] width 12 height 12
checkbox input "false"
click at [672, 278] on input "[PERSON_NAME] (no pw) (3366017586)(10:00 am)" at bounding box center [672, 284] width 12 height 12
checkbox input "true"
click at [673, 332] on input "[PERSON_NAME] (no pw) (9197996804)(10:00 am)" at bounding box center [672, 338] width 12 height 12
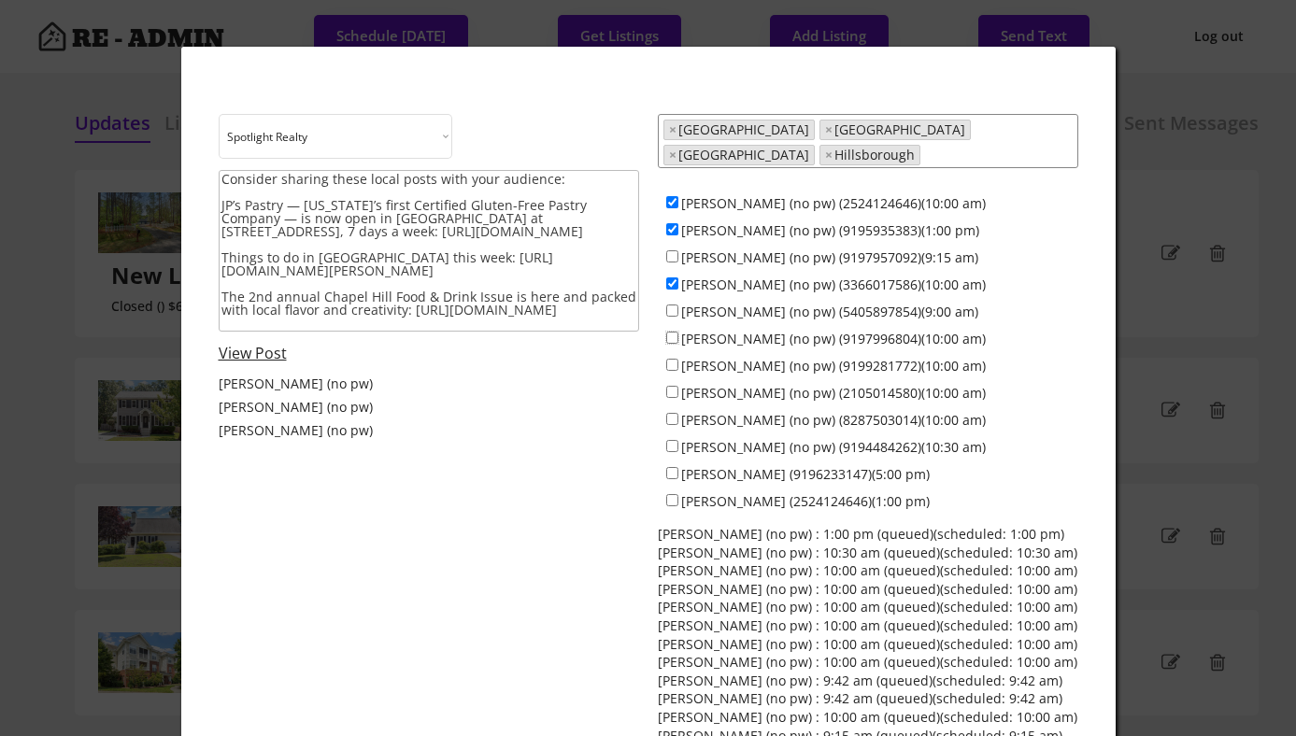
checkbox input "true"
click at [674, 359] on input "[PERSON_NAME] (no pw) (9199281772)(10:00 am)" at bounding box center [672, 365] width 12 height 12
checkbox input "true"
click at [674, 386] on input "[PERSON_NAME] (no pw) (2105014580)(10:00 am)" at bounding box center [672, 392] width 12 height 12
checkbox input "true"
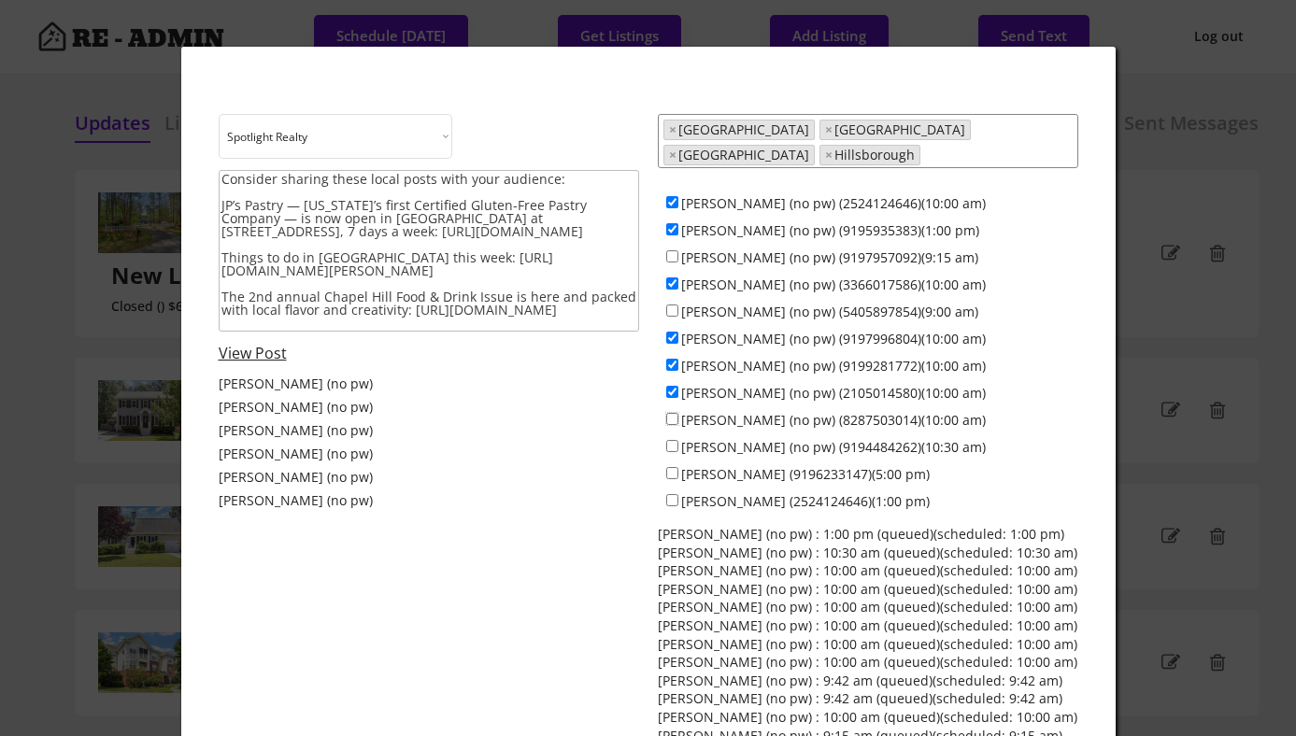
click at [673, 413] on input "[PERSON_NAME] (no pw) (8287503014)(10:00 am)" at bounding box center [672, 419] width 12 height 12
checkbox input "true"
click at [670, 440] on input "[PERSON_NAME] (no pw) (9194484262)(10:30 am)" at bounding box center [672, 446] width 12 height 12
checkbox input "true"
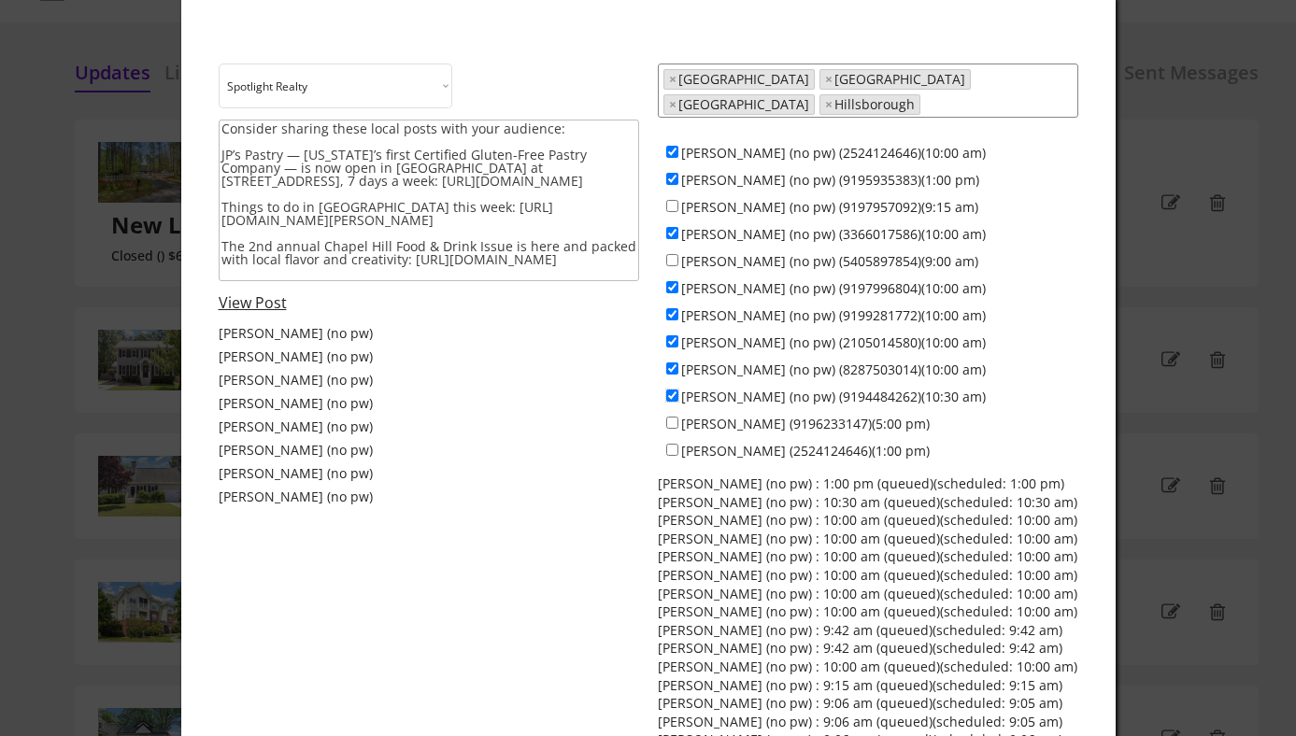
scroll to position [58, 0]
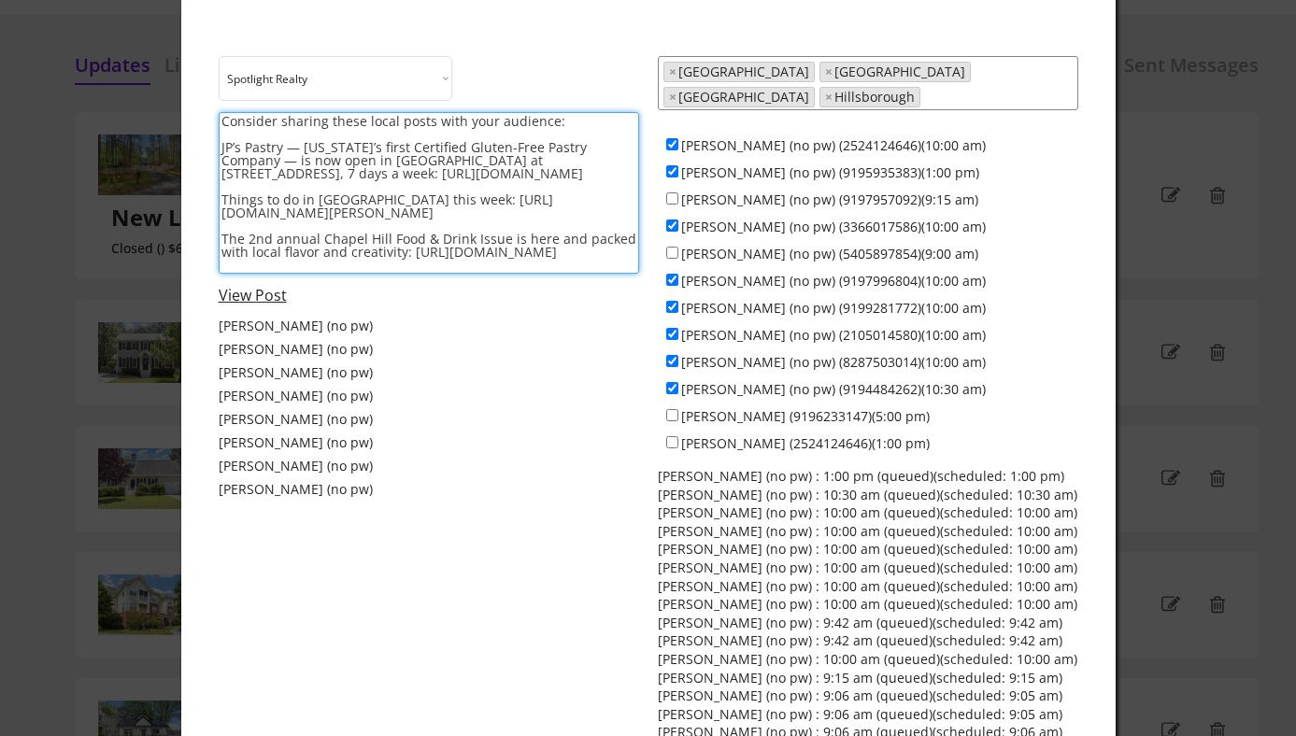
click at [293, 176] on textarea "Consider sharing these local posts with your audience: JP’s Pastry — [US_STATE]…" at bounding box center [429, 193] width 421 height 162
drag, startPoint x: 295, startPoint y: 175, endPoint x: 493, endPoint y: 159, distance: 198.8
click at [493, 159] on textarea "Consider sharing these local posts with your audience: JP’s Pastry — [US_STATE]…" at bounding box center [429, 193] width 421 height 162
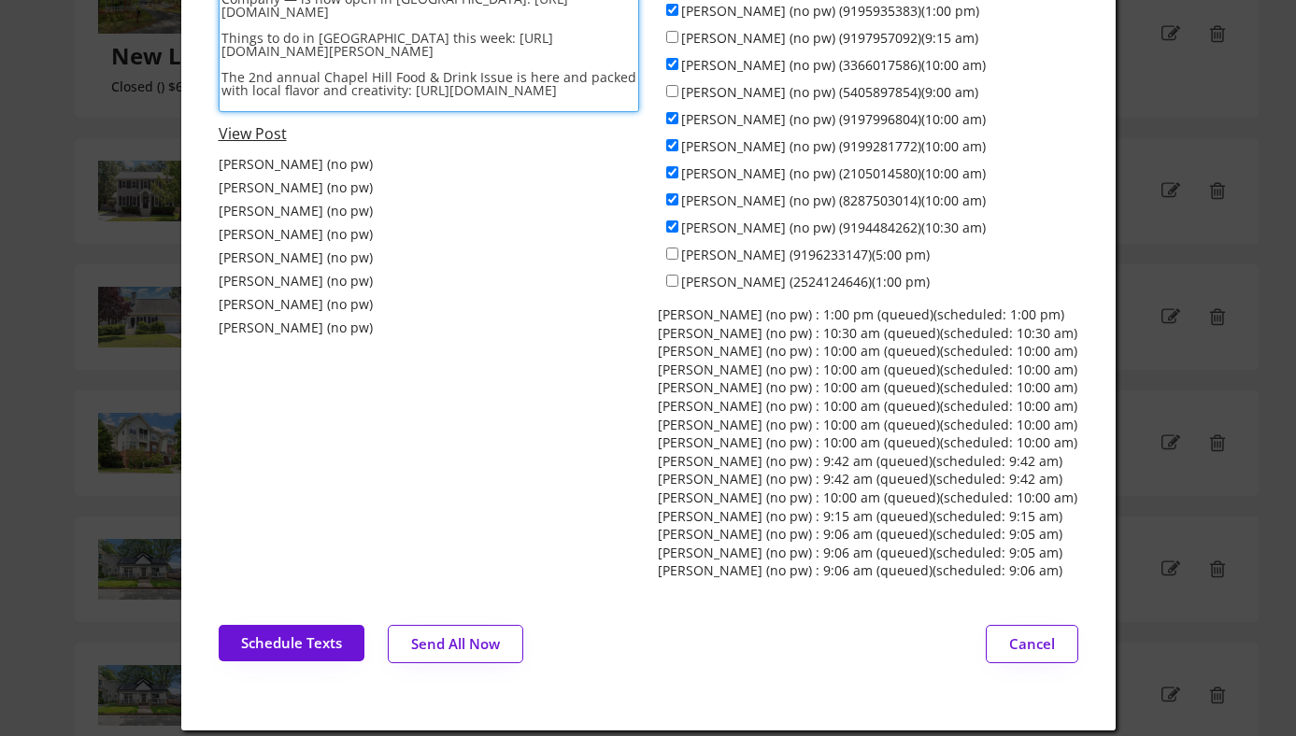
scroll to position [221, 0]
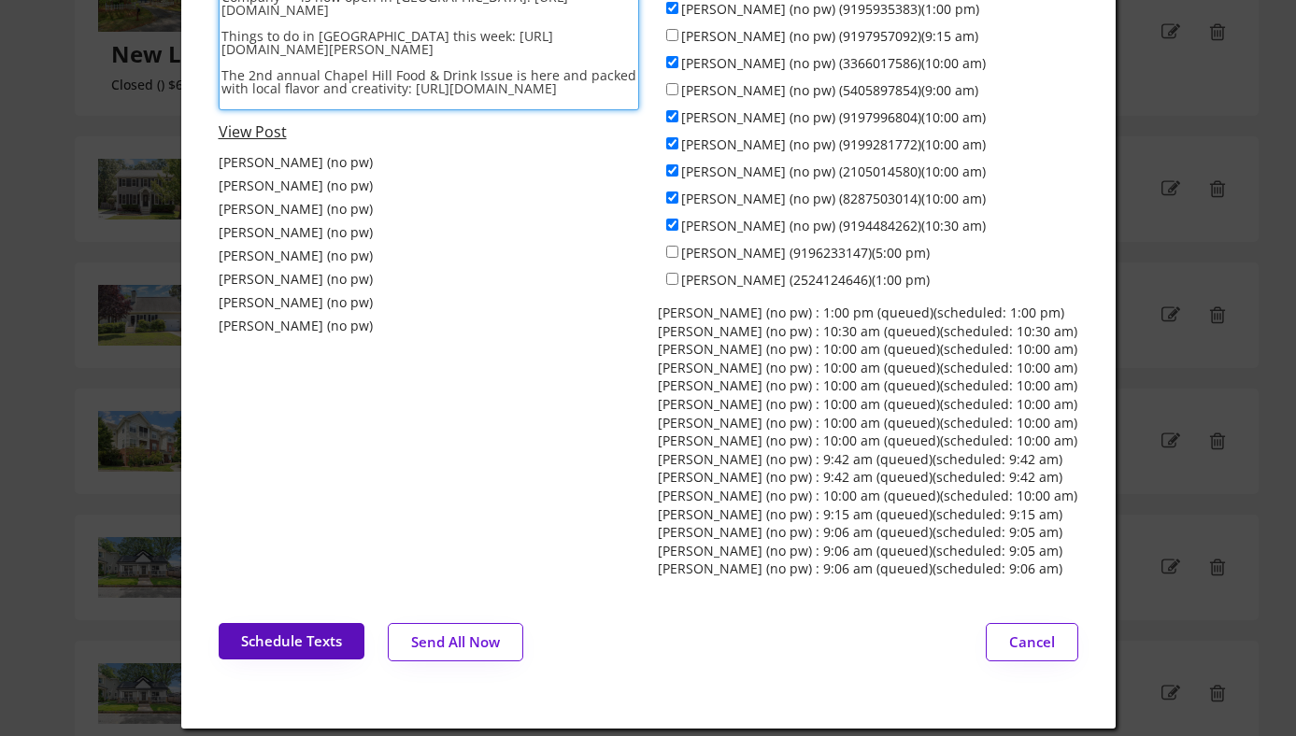
type textarea "Consider sharing these local posts with your audience: JP’s Pastry — [US_STATE]…"
click at [265, 624] on button "Schedule Texts" at bounding box center [292, 641] width 146 height 36
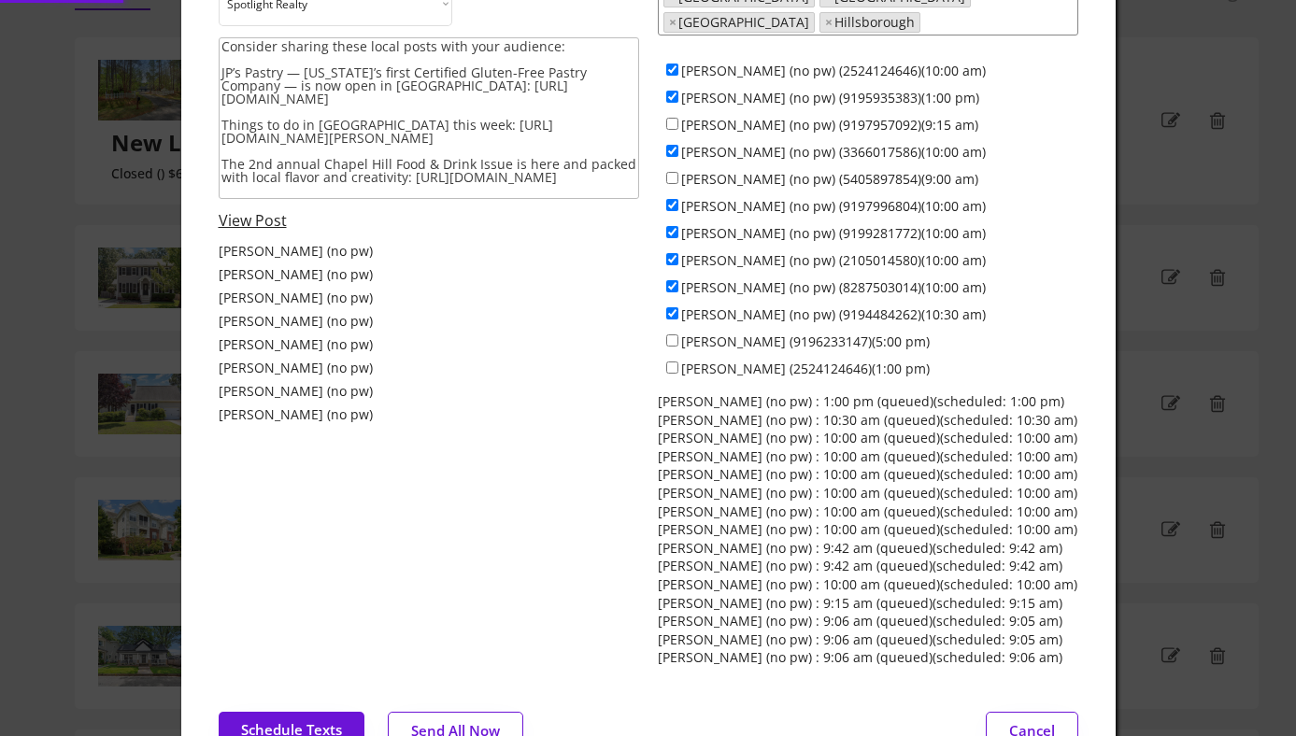
scroll to position [0, 0]
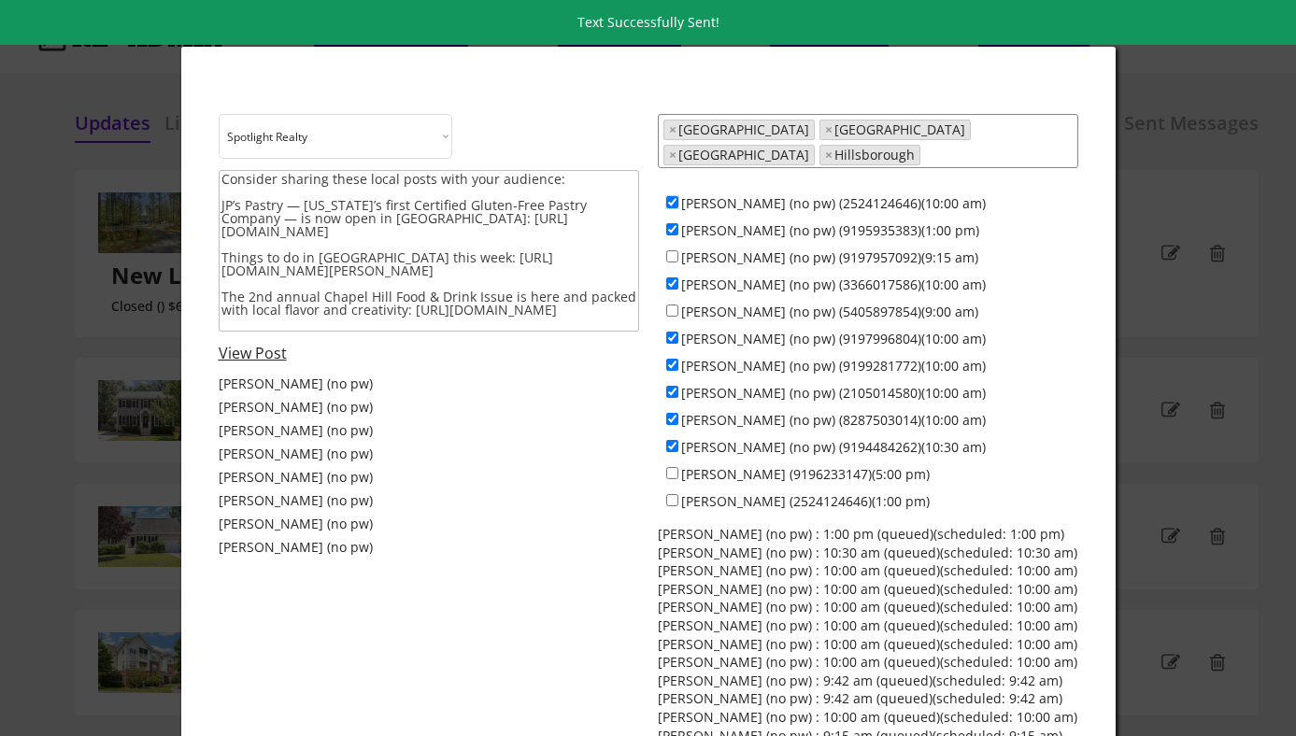
click at [674, 196] on input "[PERSON_NAME] (no pw) (2524124646)(10:00 am)" at bounding box center [672, 202] width 12 height 12
checkbox input "false"
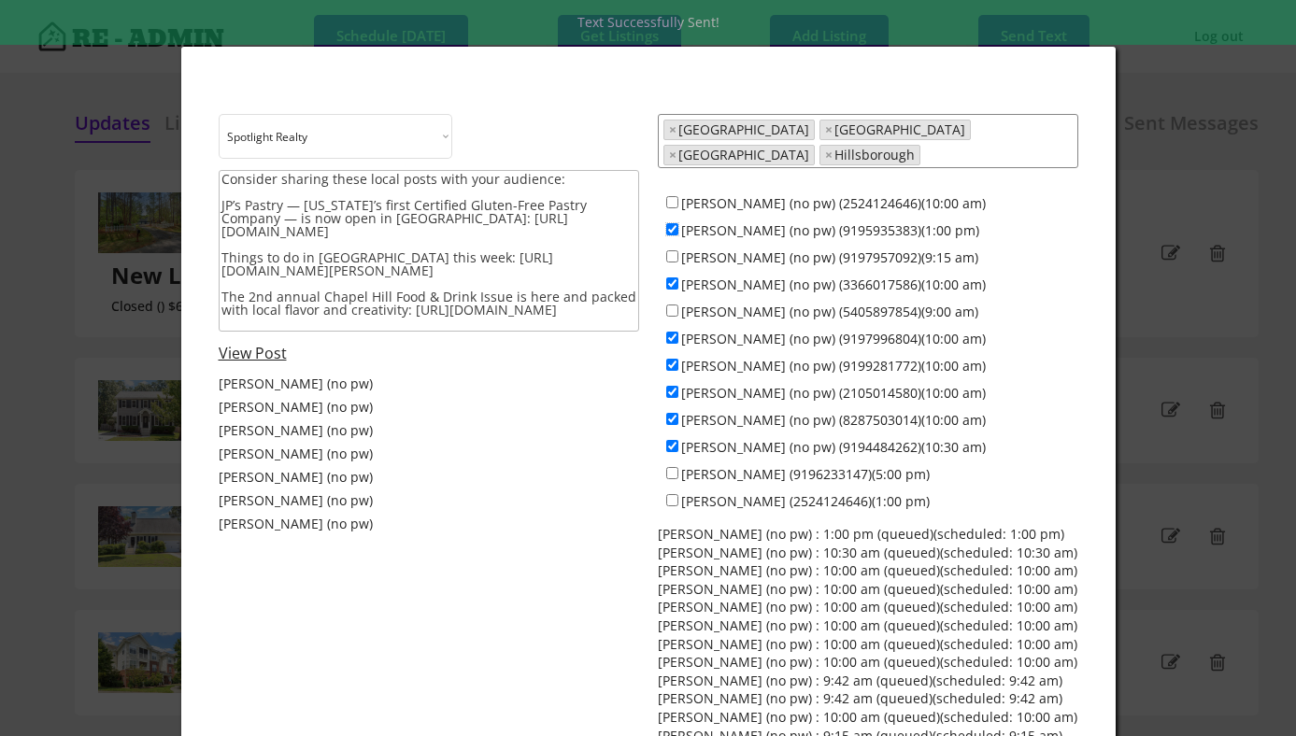
click at [674, 223] on input "[PERSON_NAME] (no pw) (9195935383)(1:00 pm)" at bounding box center [672, 229] width 12 height 12
checkbox input "false"
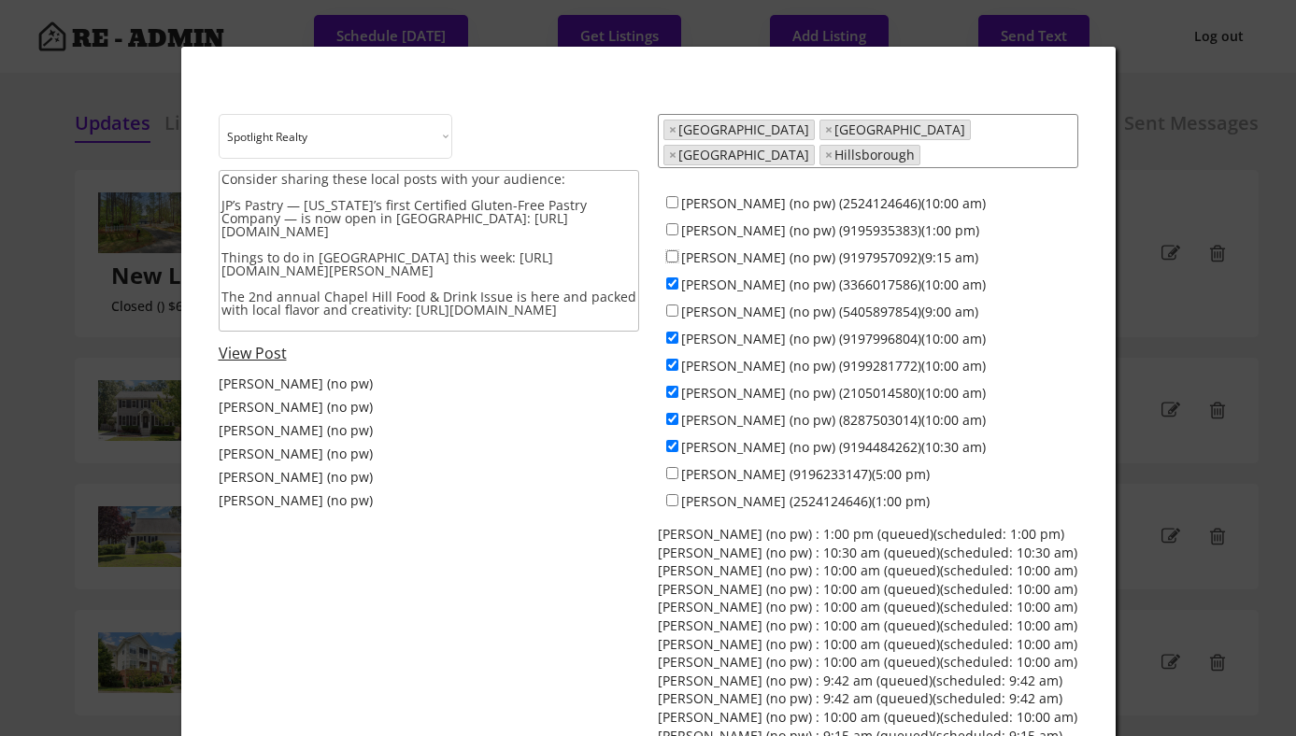
click at [674, 250] on input "[PERSON_NAME] (no pw) (9197957092)(9:15 am)" at bounding box center [672, 256] width 12 height 12
checkbox input "true"
click at [671, 278] on input "[PERSON_NAME] (no pw) (3366017586)(10:00 am)" at bounding box center [672, 284] width 12 height 12
checkbox input "false"
click at [674, 305] on input "[PERSON_NAME] (no pw) (5405897854)(9:00 am)" at bounding box center [672, 311] width 12 height 12
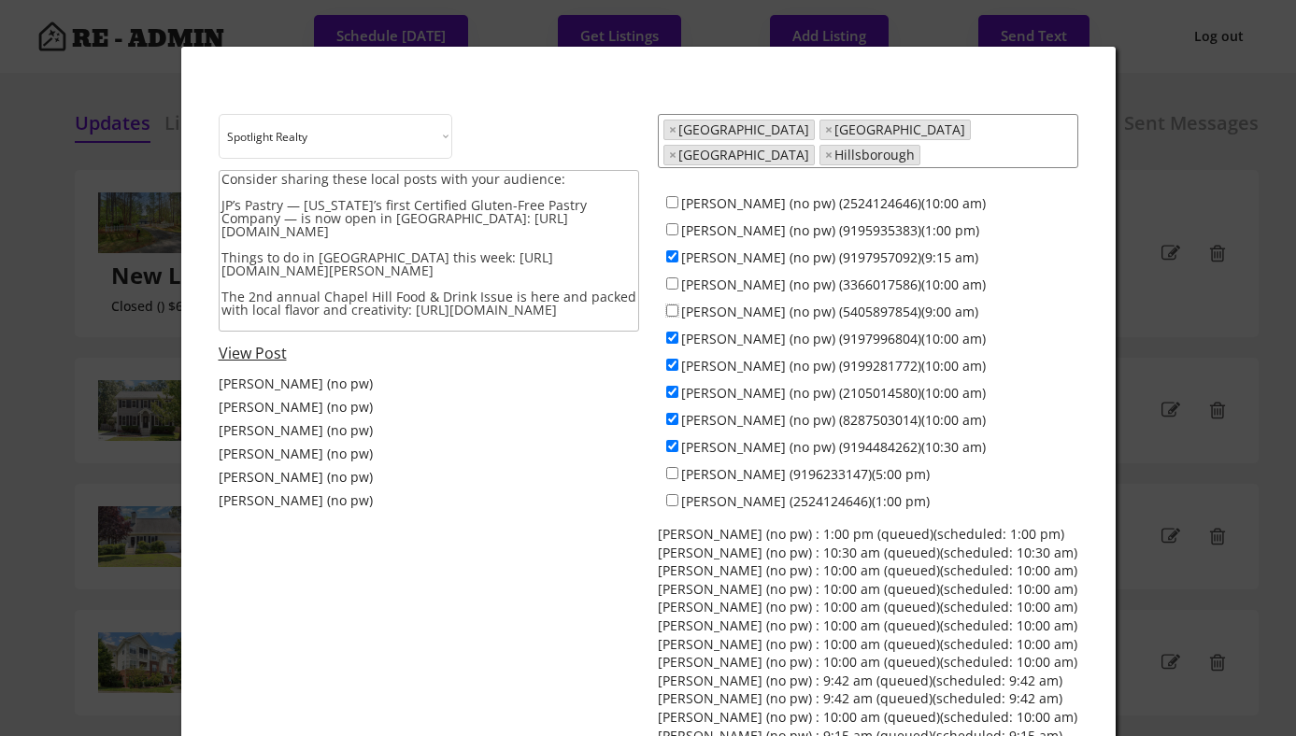
checkbox input "true"
click at [673, 332] on input "[PERSON_NAME] (no pw) (9197996804)(10:00 am)" at bounding box center [672, 338] width 12 height 12
checkbox input "false"
click at [672, 359] on input "[PERSON_NAME] (no pw) (9199281772)(10:00 am)" at bounding box center [672, 365] width 12 height 12
checkbox input "false"
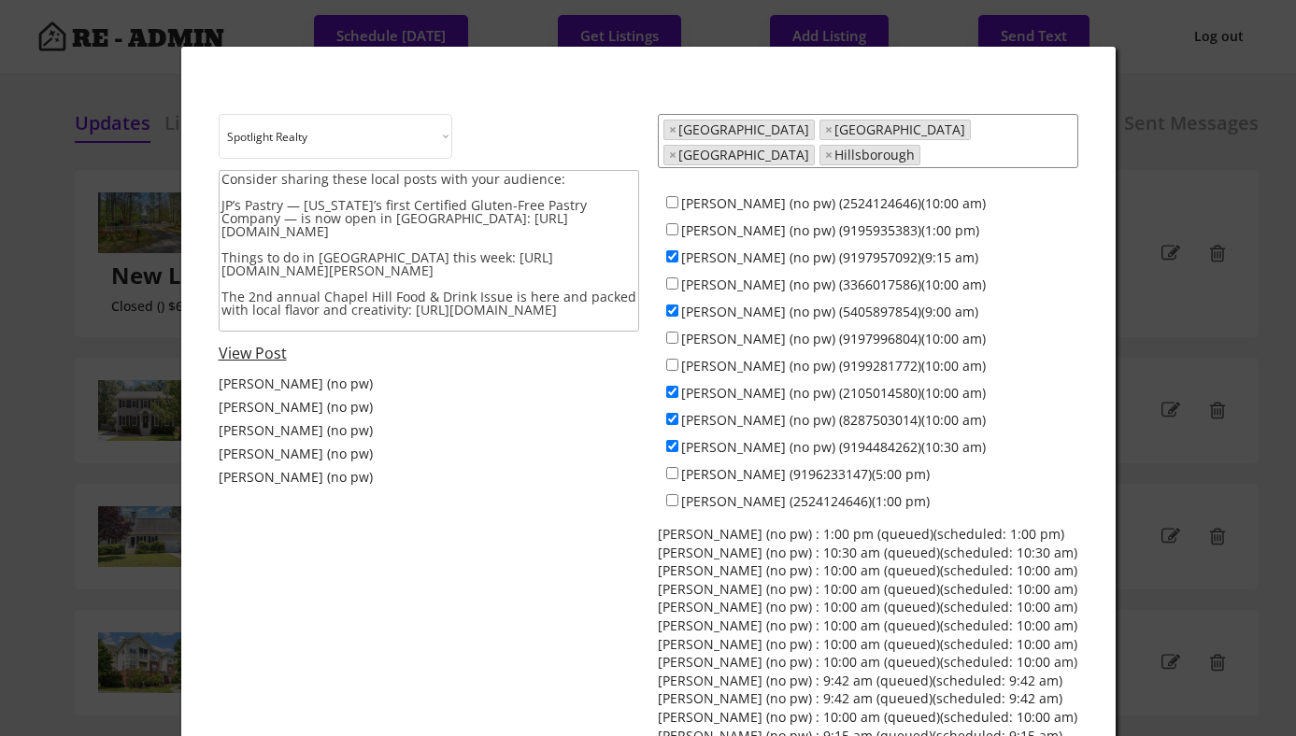
click at [672, 387] on div "[PERSON_NAME] (no pw) (2105014580)(10:00 am)" at bounding box center [868, 392] width 421 height 27
click at [671, 406] on div "[PERSON_NAME] (no pw) (8287503014)(10:00 am)" at bounding box center [868, 419] width 421 height 27
click at [671, 413] on input "[PERSON_NAME] (no pw) (8287503014)(10:00 am)" at bounding box center [672, 419] width 12 height 12
checkbox input "false"
click at [670, 386] on input "[PERSON_NAME] (no pw) (2105014580)(10:00 am)" at bounding box center [672, 392] width 12 height 12
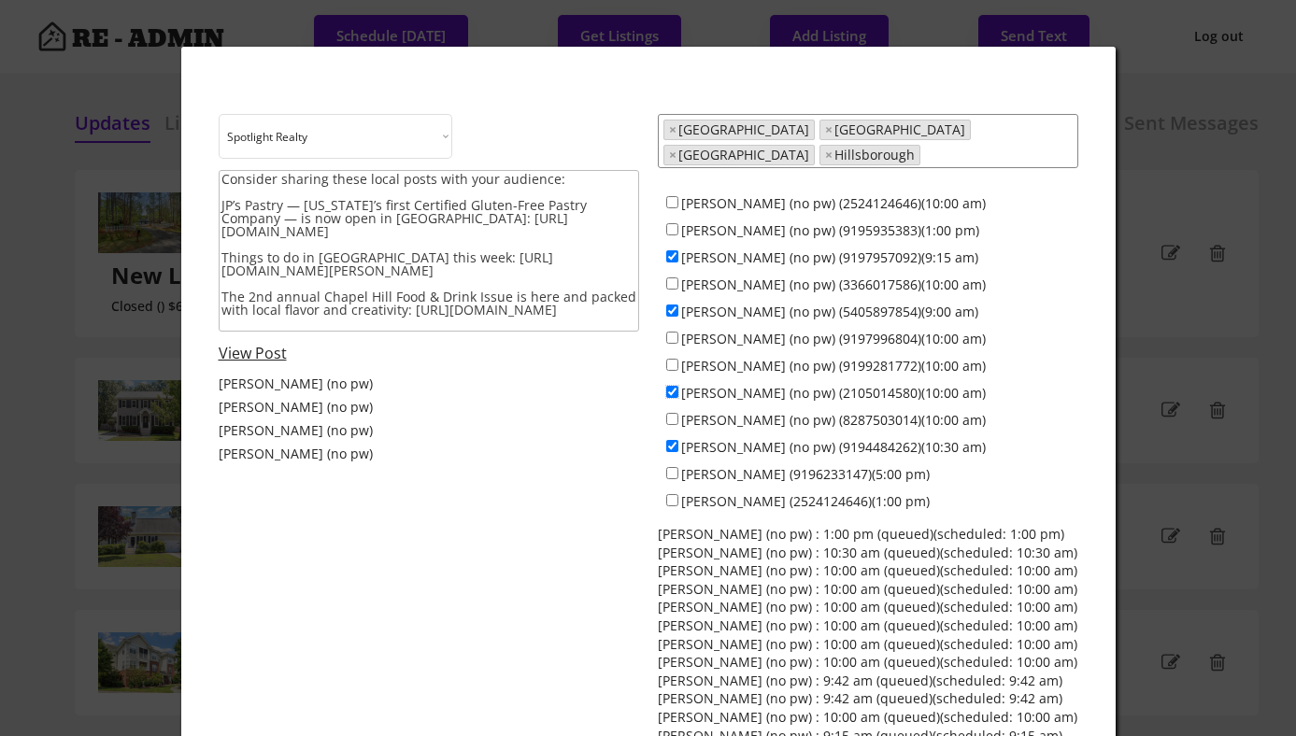
checkbox input "false"
click at [671, 440] on input "[PERSON_NAME] (no pw) (9194484262)(10:30 am)" at bounding box center [672, 446] width 12 height 12
checkbox input "false"
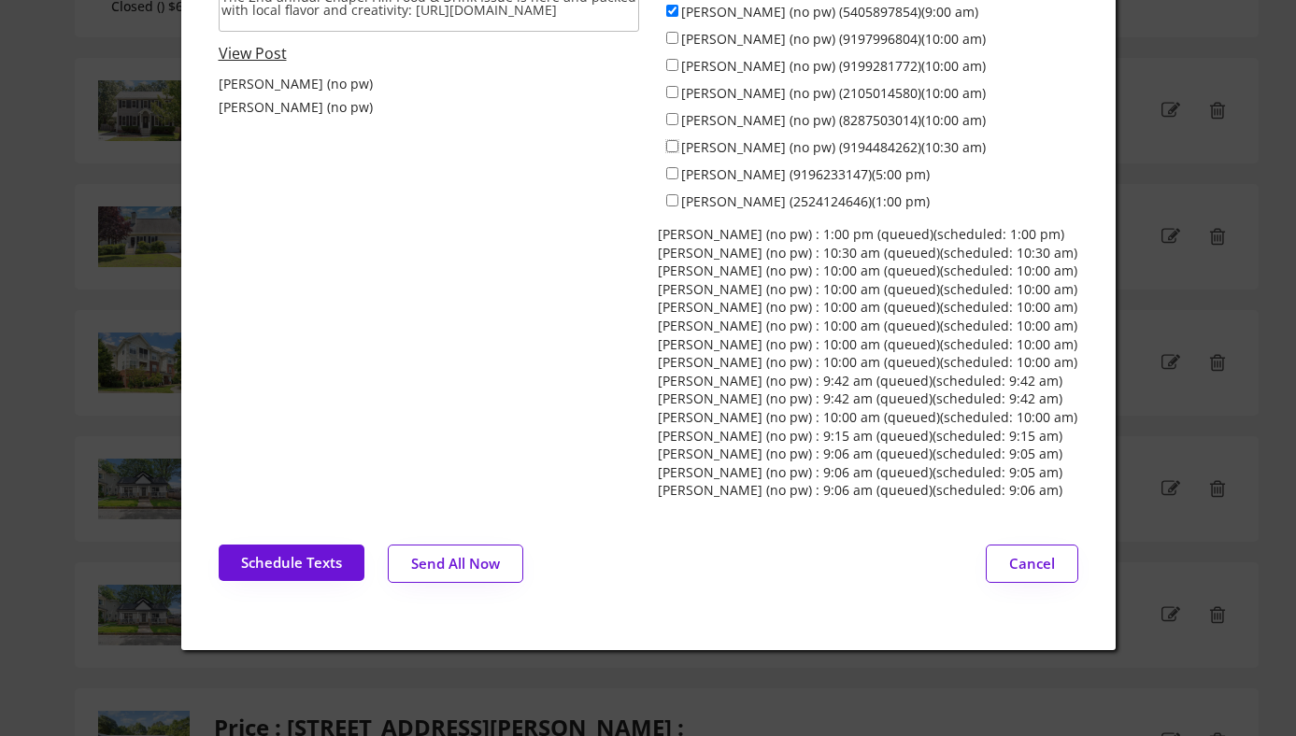
scroll to position [303, 0]
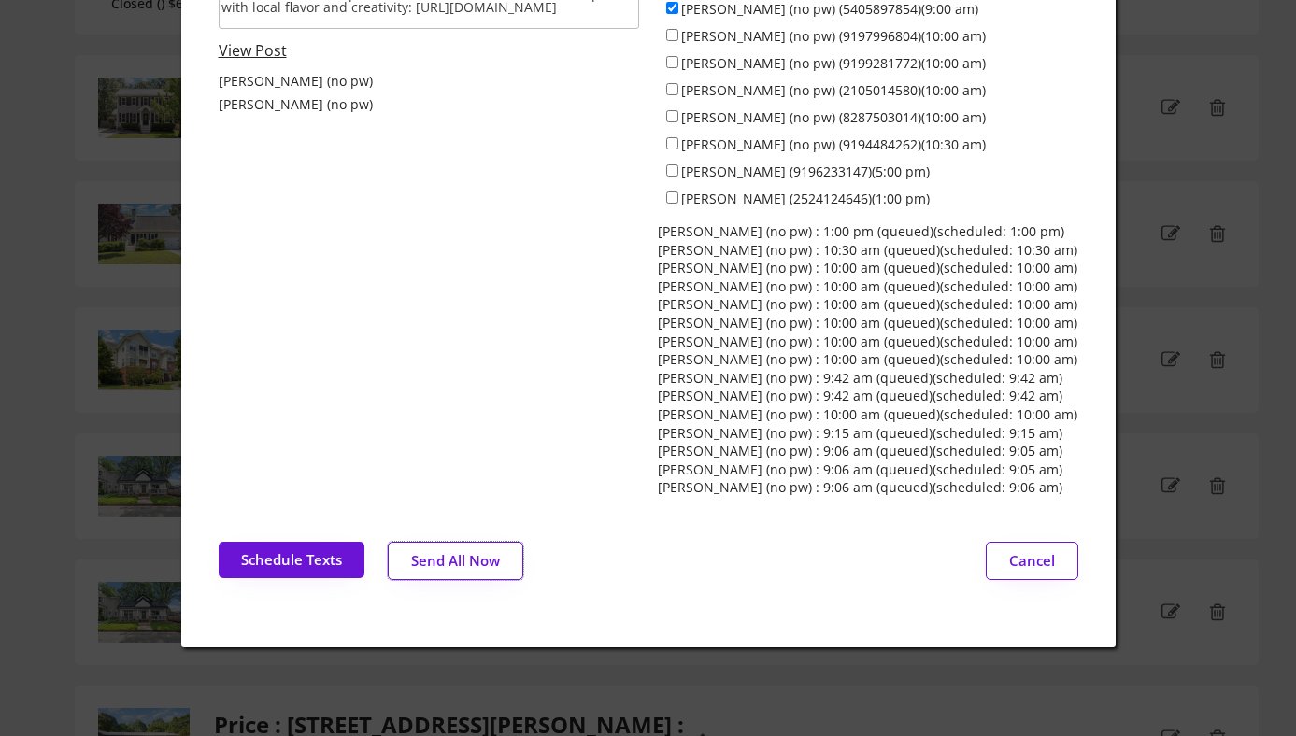
click at [449, 555] on button "Send All Now" at bounding box center [456, 561] width 136 height 38
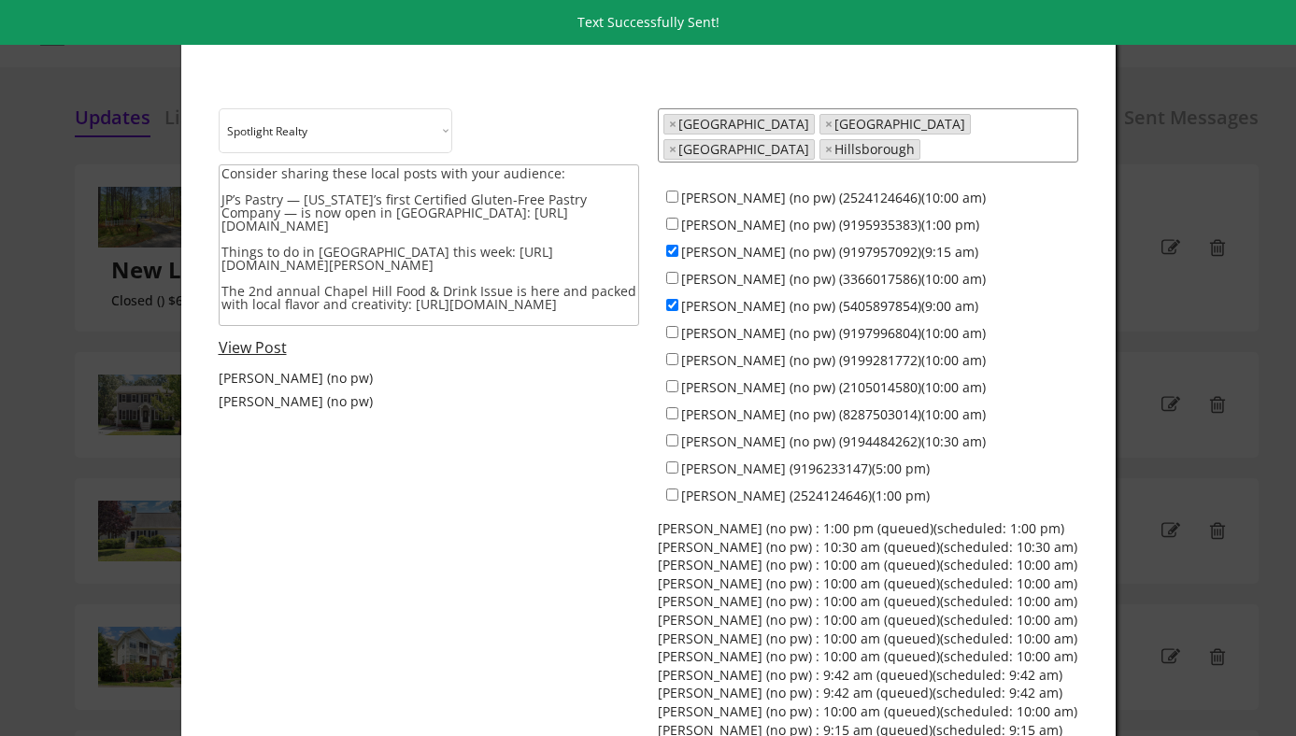
scroll to position [0, 0]
